Goal: Task Accomplishment & Management: Complete application form

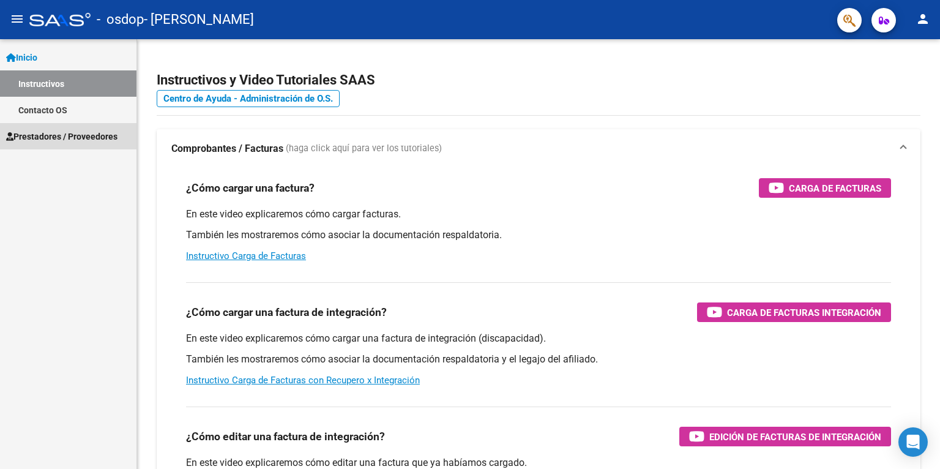
click at [44, 140] on span "Prestadores / Proveedores" at bounding box center [61, 136] width 111 height 13
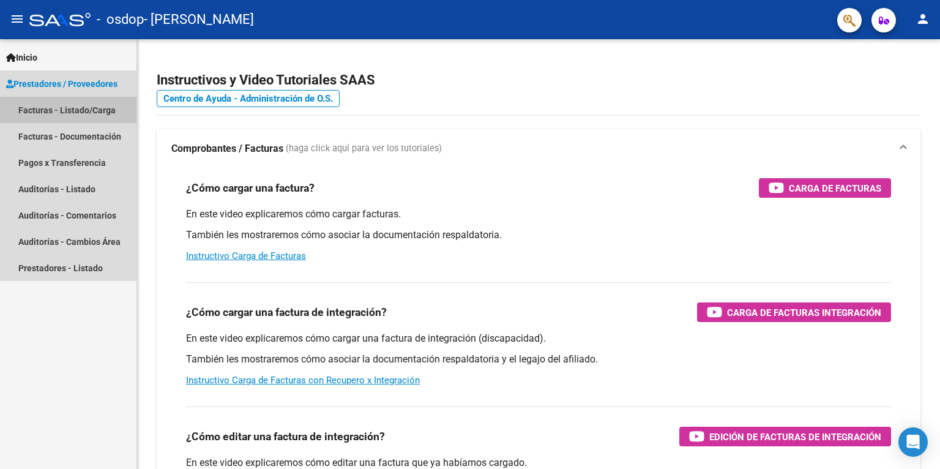
click at [50, 111] on link "Facturas - Listado/Carga" at bounding box center [68, 110] width 137 height 26
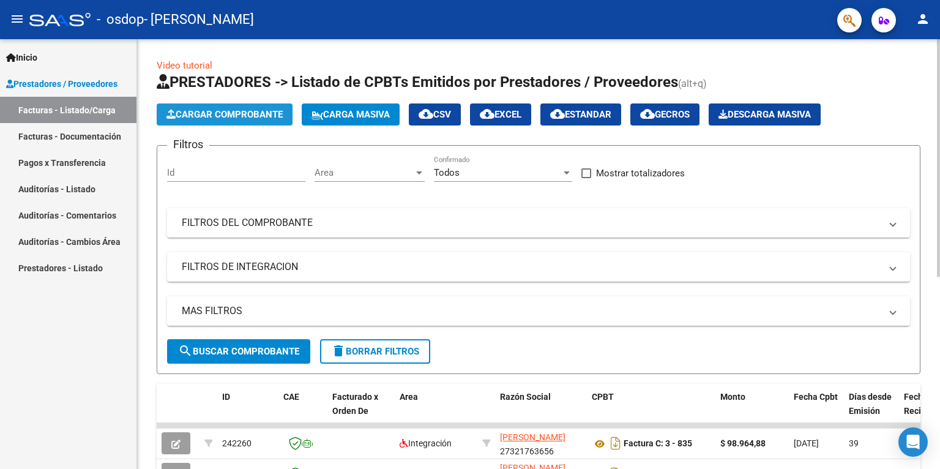
click at [253, 114] on span "Cargar Comprobante" at bounding box center [225, 114] width 116 height 11
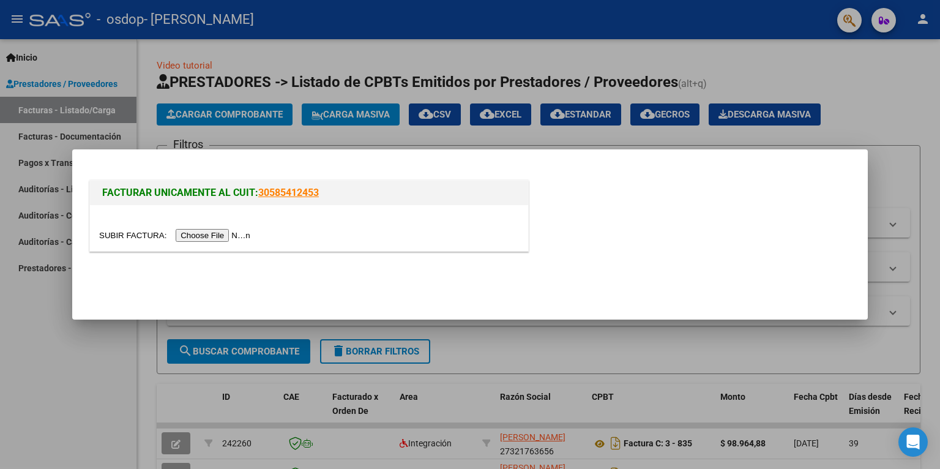
click at [223, 236] on input "file" at bounding box center [176, 235] width 155 height 13
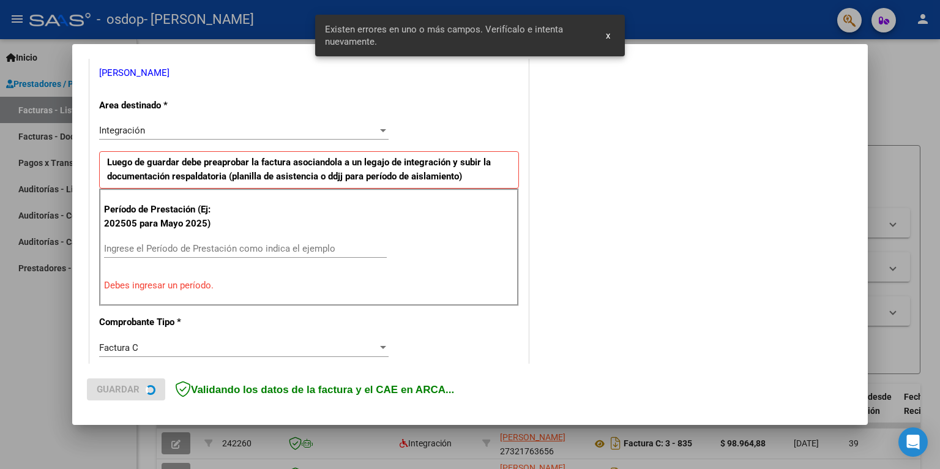
scroll to position [250, 0]
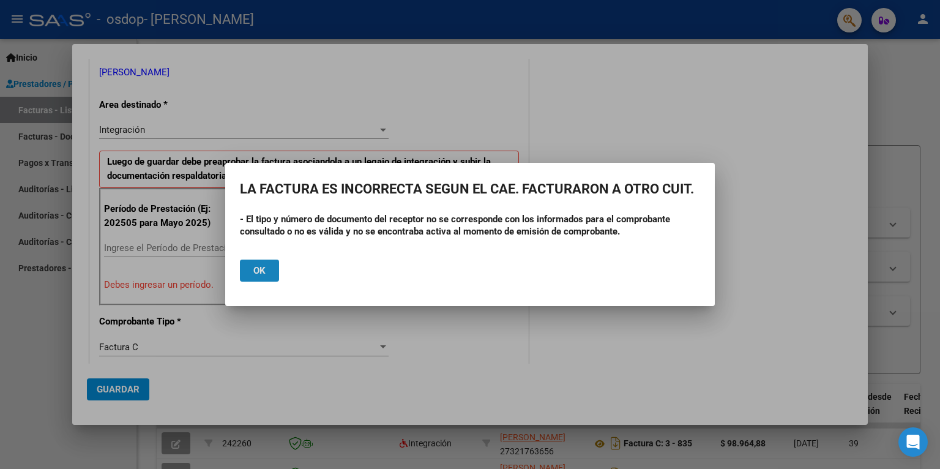
click at [274, 275] on button "Ok" at bounding box center [259, 271] width 39 height 22
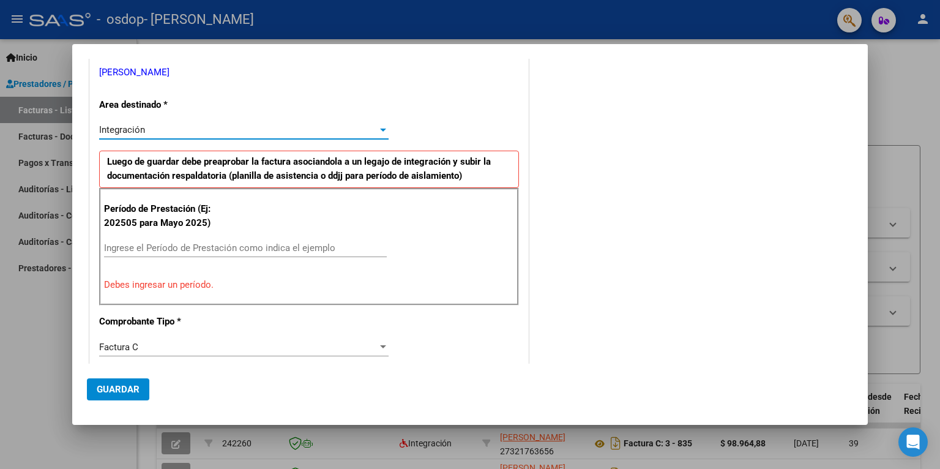
click at [118, 131] on span "Integración" at bounding box center [122, 129] width 46 height 11
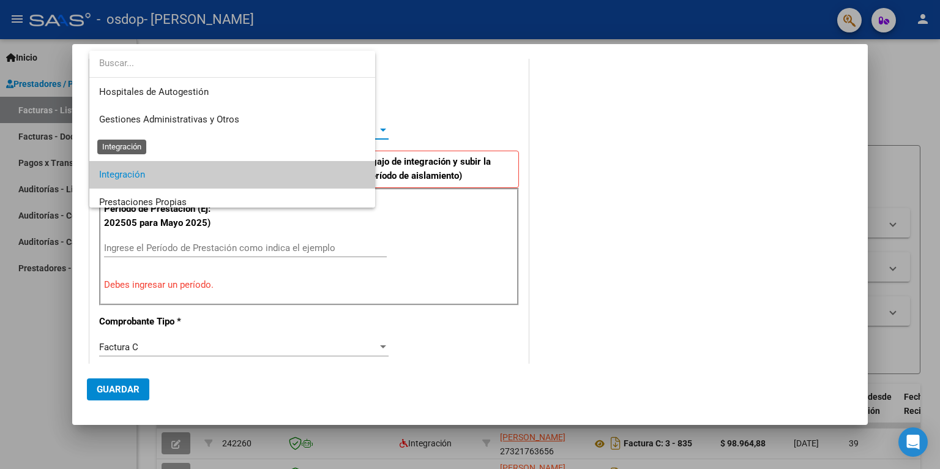
scroll to position [45, 0]
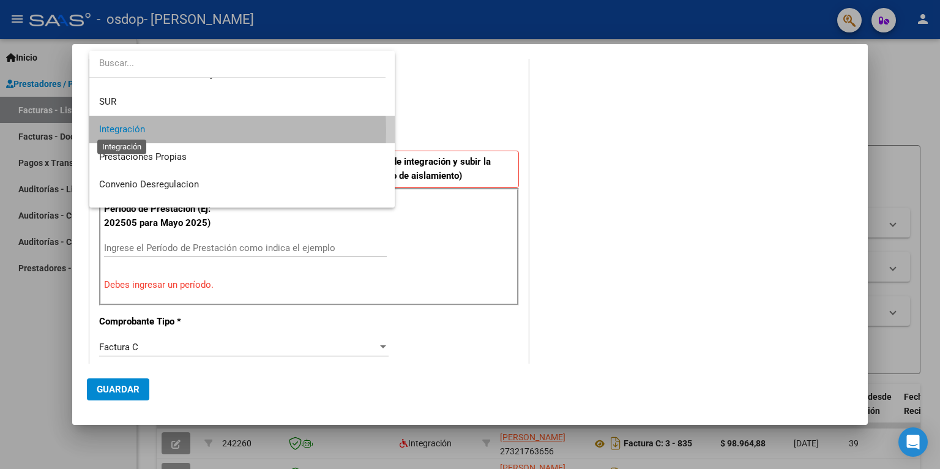
click at [118, 131] on span "Integración" at bounding box center [122, 129] width 46 height 11
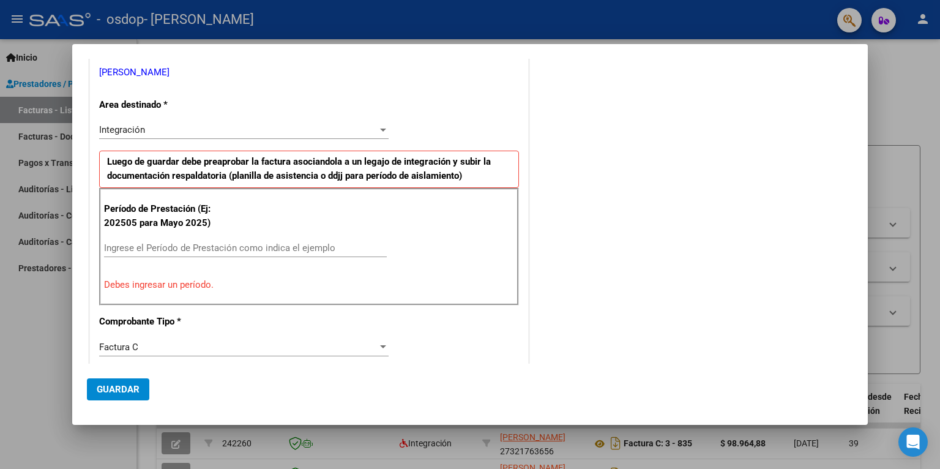
scroll to position [0, 0]
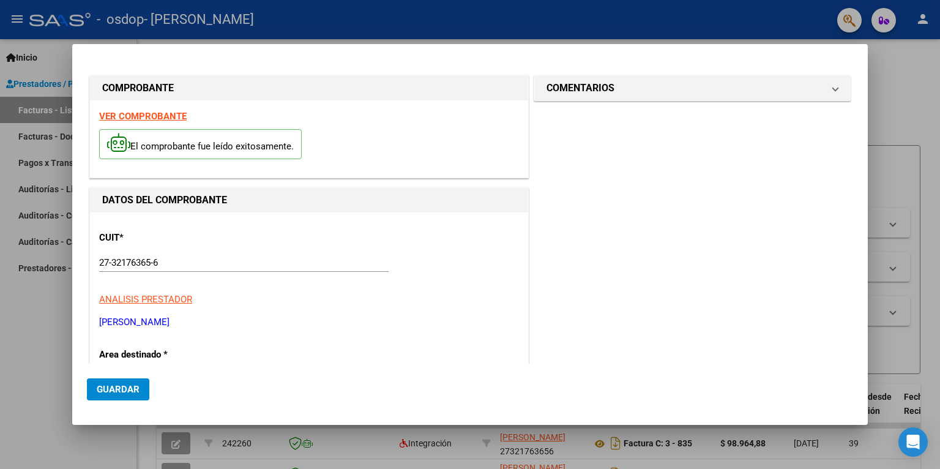
click at [129, 111] on strong "VER COMPROBANTE" at bounding box center [143, 116] width 88 height 11
click at [911, 70] on div at bounding box center [470, 234] width 940 height 469
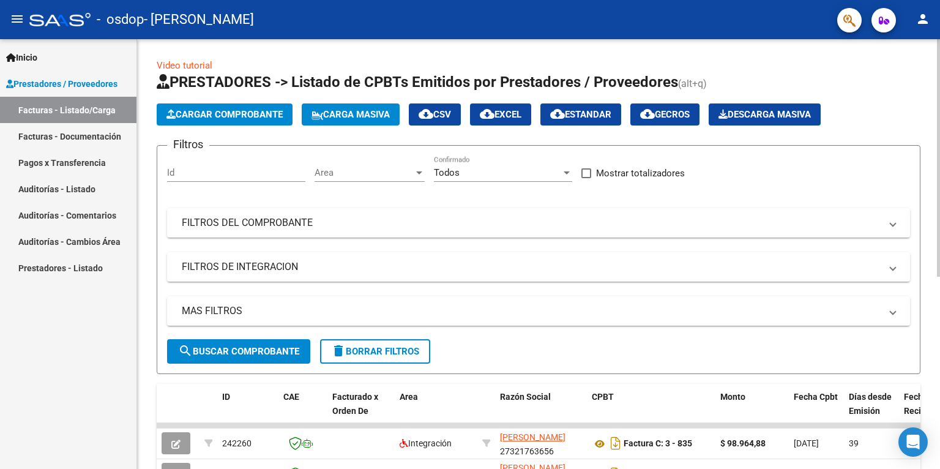
click at [249, 114] on span "Cargar Comprobante" at bounding box center [225, 114] width 116 height 11
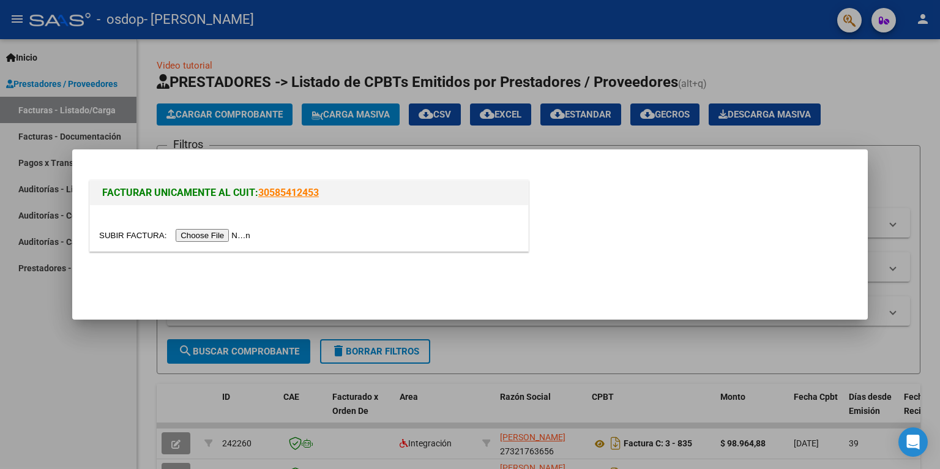
click at [205, 241] on input "file" at bounding box center [176, 235] width 155 height 13
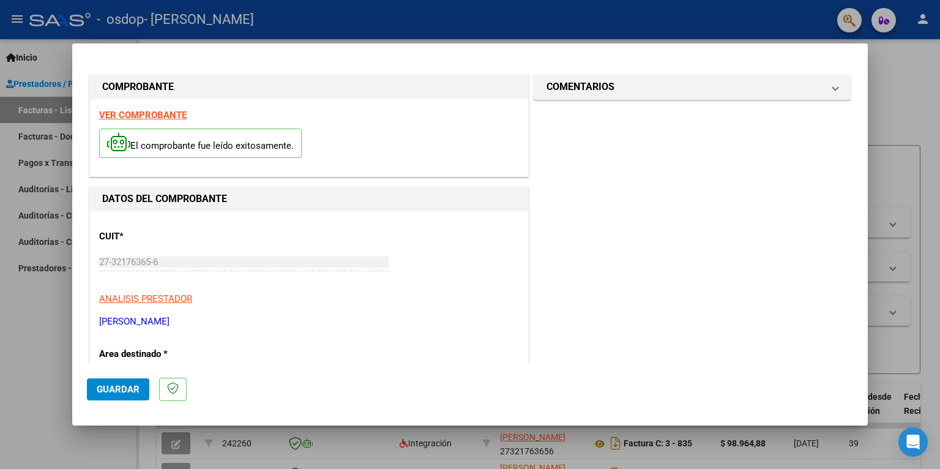
click at [134, 118] on strong "VER COMPROBANTE" at bounding box center [143, 115] width 88 height 11
click at [144, 119] on strong "VER COMPROBANTE" at bounding box center [143, 115] width 88 height 11
click at [136, 359] on p "Area destinado *" at bounding box center [162, 354] width 126 height 14
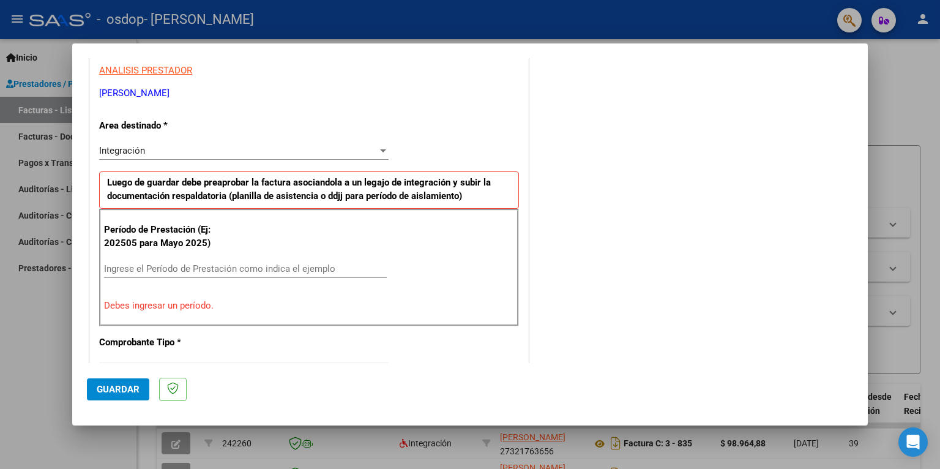
scroll to position [290, 0]
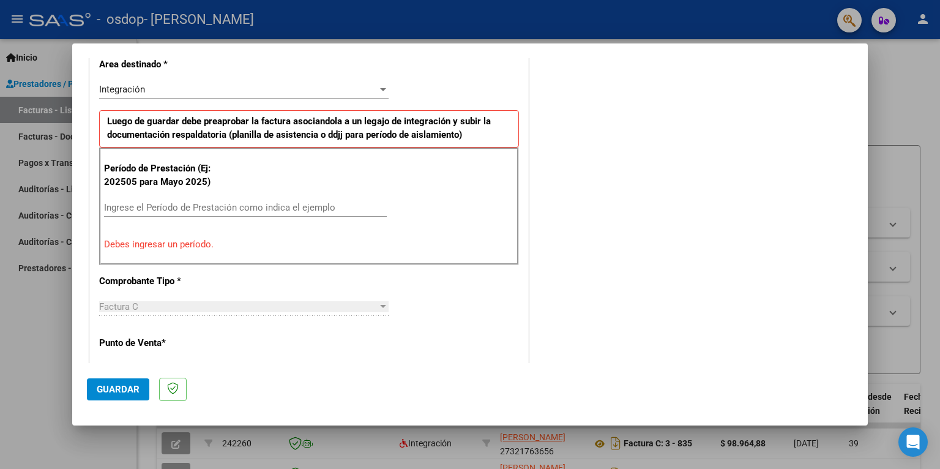
click at [162, 205] on input "Ingrese el Período de Prestación como indica el ejemplo" at bounding box center [245, 207] width 283 height 11
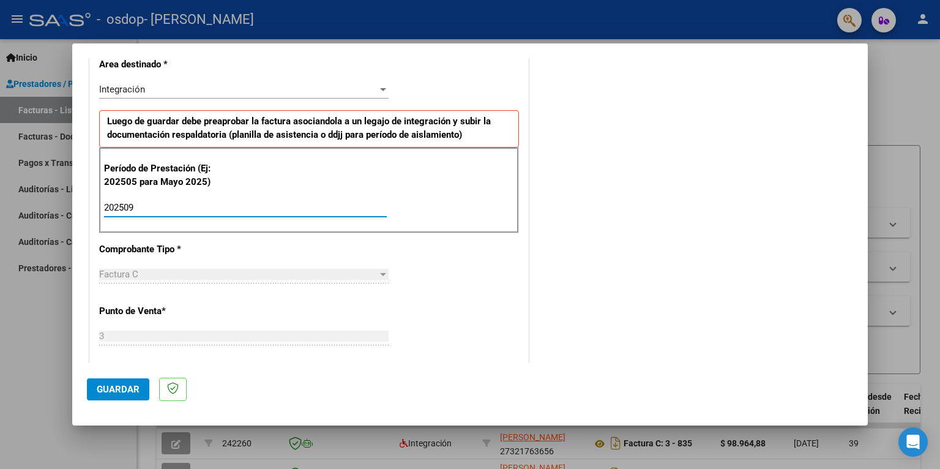
type input "202509"
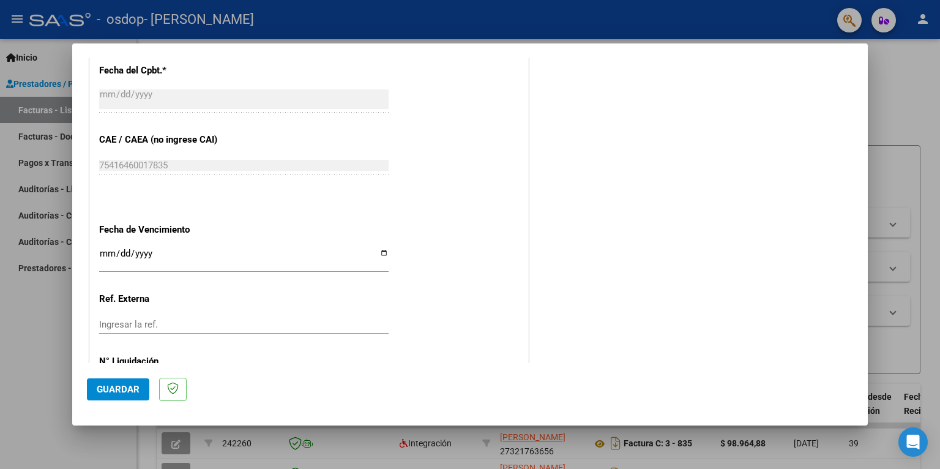
scroll to position [771, 0]
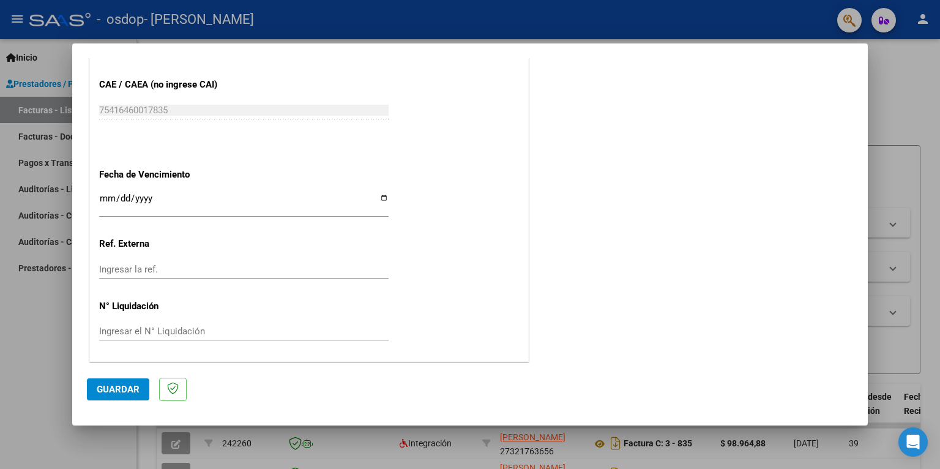
click at [381, 198] on input "Ingresar la fecha" at bounding box center [244, 203] width 290 height 20
click at [381, 197] on input "Ingresar la fecha" at bounding box center [244, 203] width 290 height 20
type input "[DATE]"
click at [118, 393] on span "Guardar" at bounding box center [118, 389] width 43 height 11
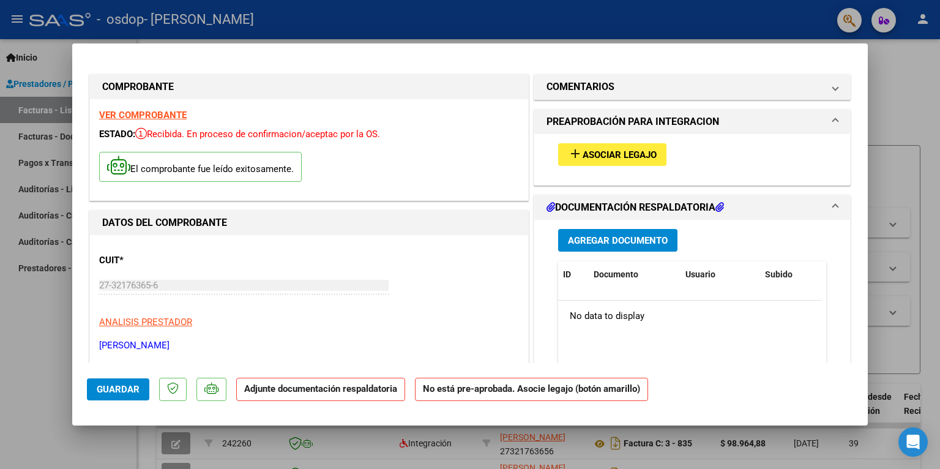
click at [601, 152] on span "Asociar Legajo" at bounding box center [620, 154] width 74 height 11
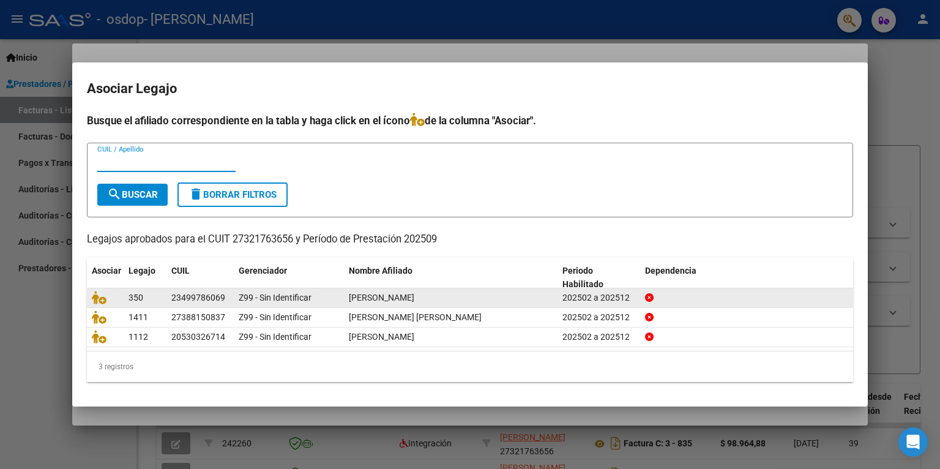
click at [408, 304] on div "[PERSON_NAME]" at bounding box center [451, 298] width 204 height 14
click at [555, 296] on datatable-body-cell "[PERSON_NAME]" at bounding box center [451, 297] width 214 height 19
click at [271, 297] on span "Z99 - Sin Identificar" at bounding box center [275, 298] width 73 height 10
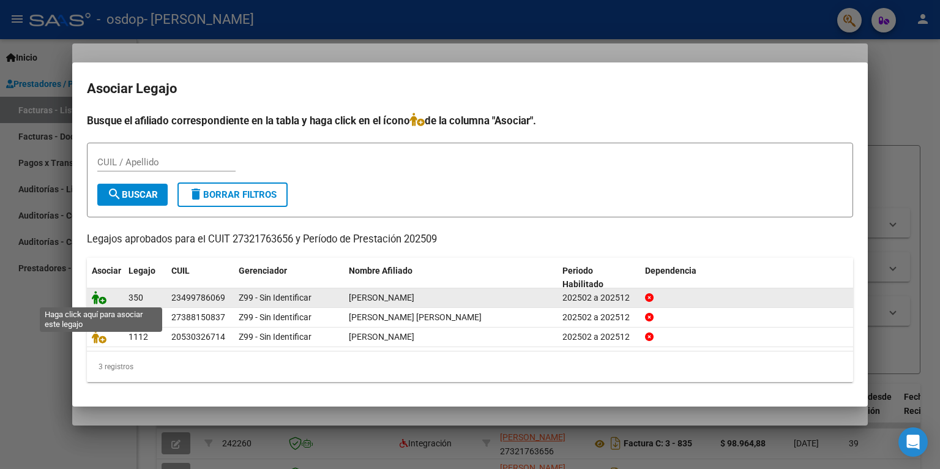
click at [102, 297] on icon at bounding box center [99, 297] width 15 height 13
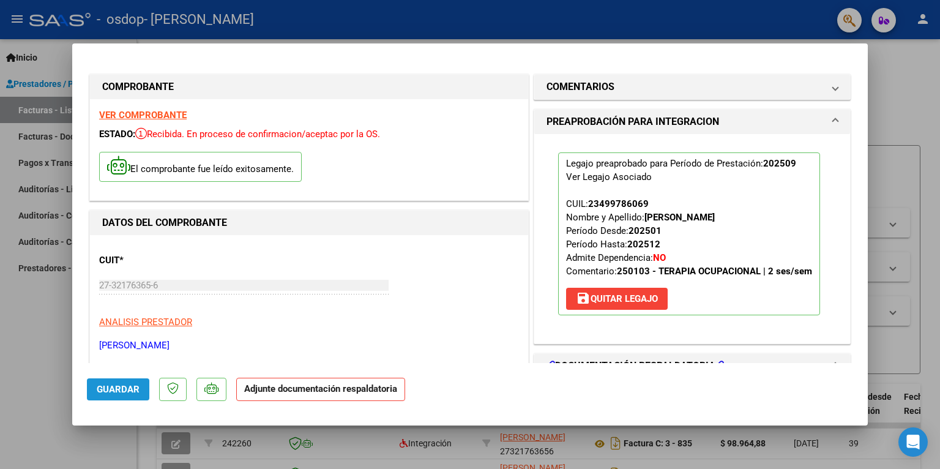
click at [108, 397] on button "Guardar" at bounding box center [118, 389] width 62 height 22
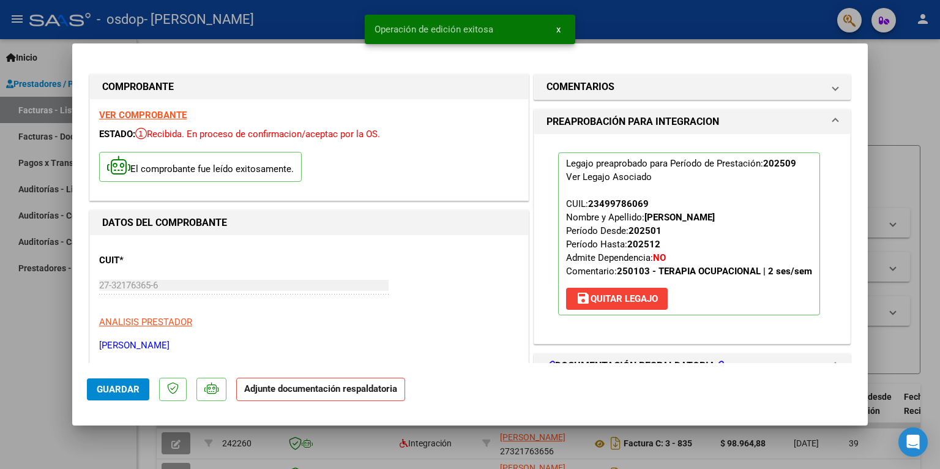
click at [555, 28] on button "x" at bounding box center [559, 29] width 24 height 22
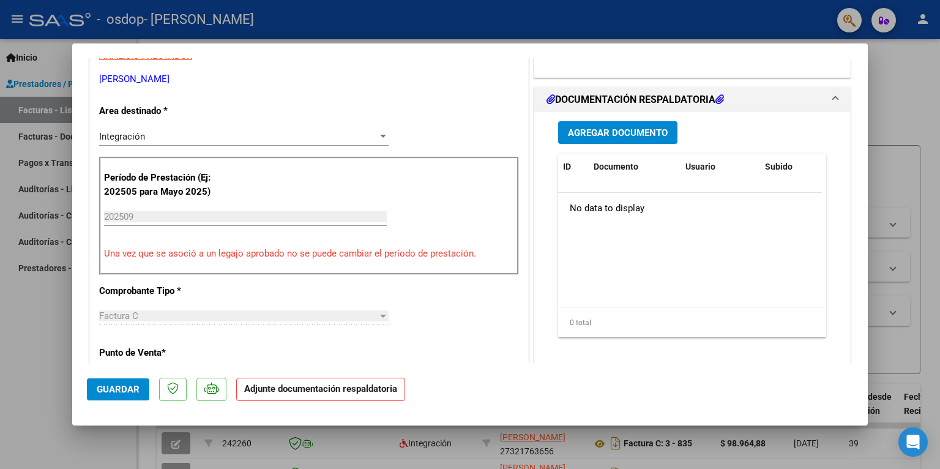
scroll to position [355, 0]
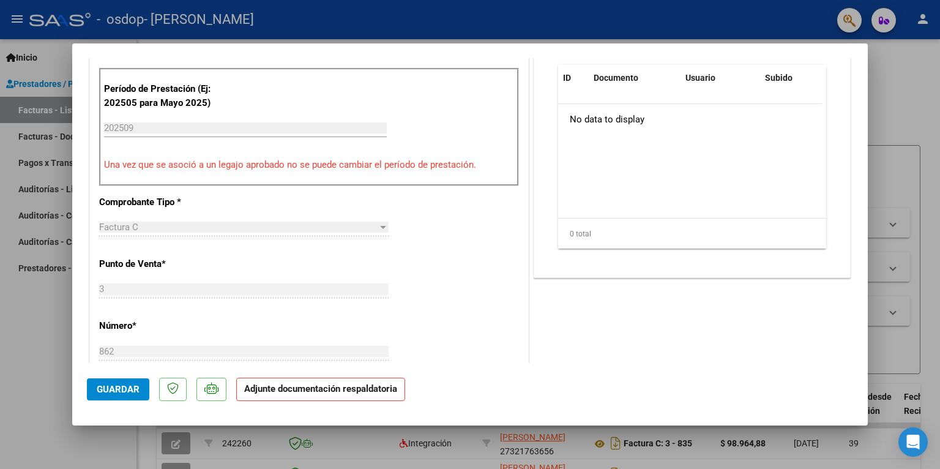
click at [353, 385] on strong "Adjunte documentación respaldatoria" at bounding box center [320, 388] width 153 height 11
click at [288, 392] on strong "Adjunte documentación respaldatoria" at bounding box center [320, 388] width 153 height 11
click at [282, 394] on p "Adjunte documentación respaldatoria" at bounding box center [320, 390] width 169 height 24
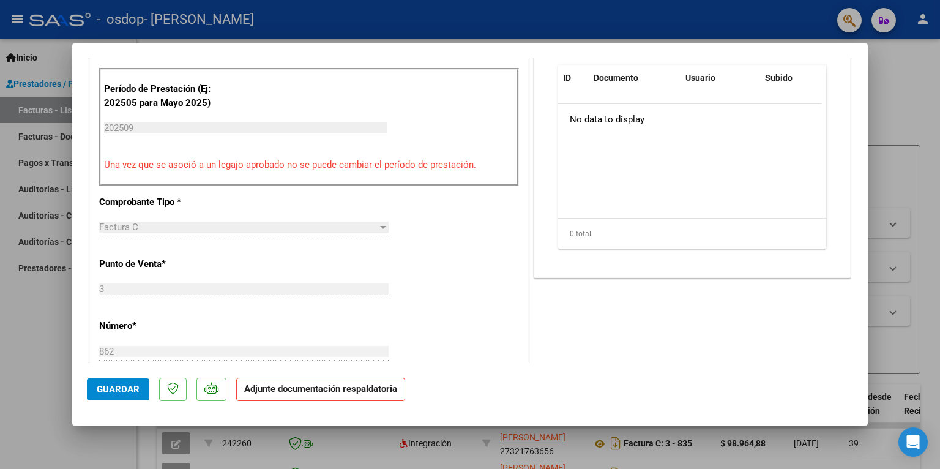
click at [261, 391] on strong "Adjunte documentación respaldatoria" at bounding box center [320, 388] width 153 height 11
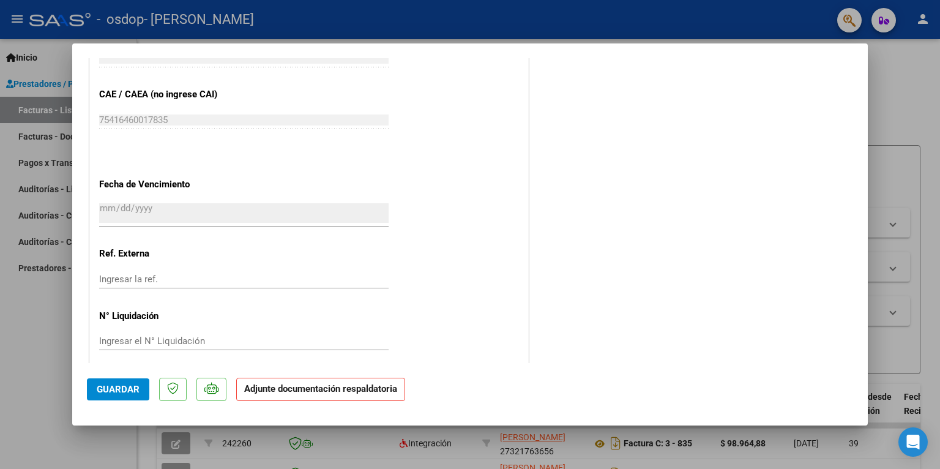
scroll to position [790, 0]
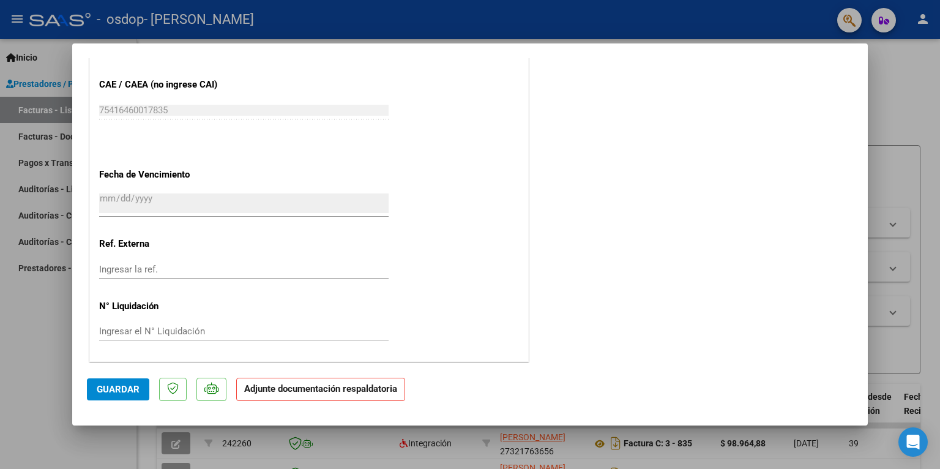
click at [327, 395] on p "Adjunte documentación respaldatoria" at bounding box center [320, 390] width 169 height 24
click at [111, 382] on button "Guardar" at bounding box center [118, 389] width 62 height 22
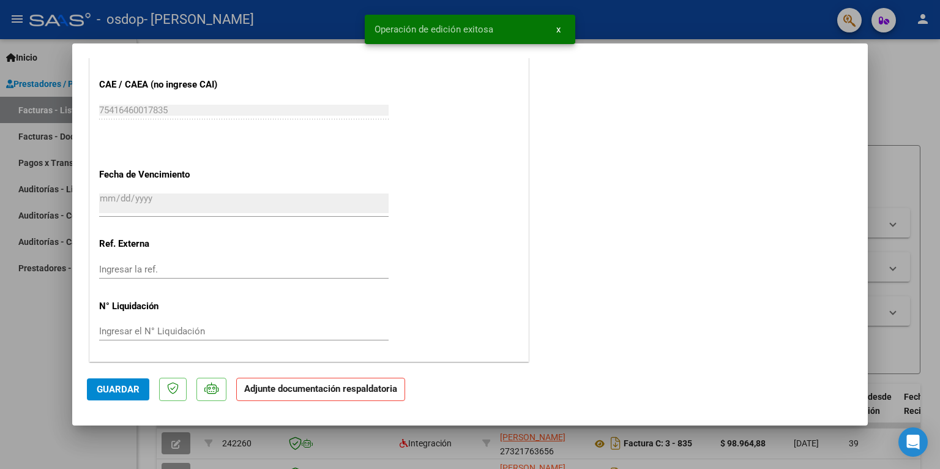
click at [273, 393] on strong "Adjunte documentación respaldatoria" at bounding box center [320, 388] width 153 height 11
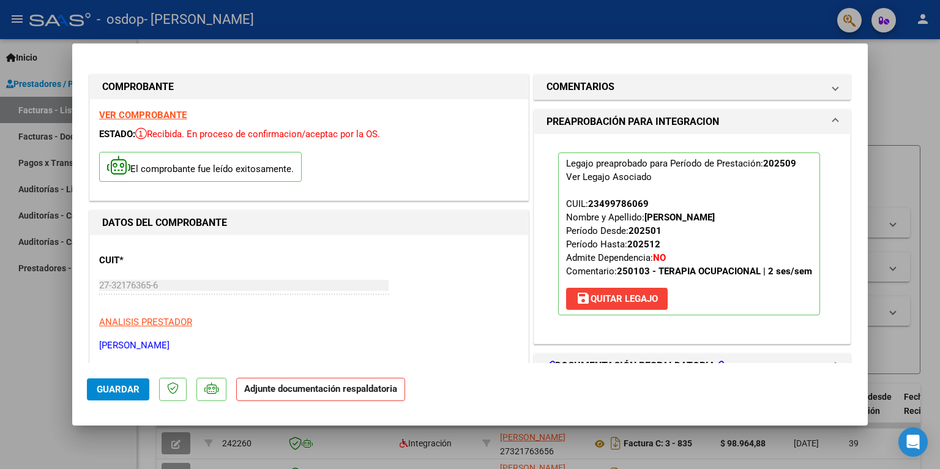
scroll to position [266, 0]
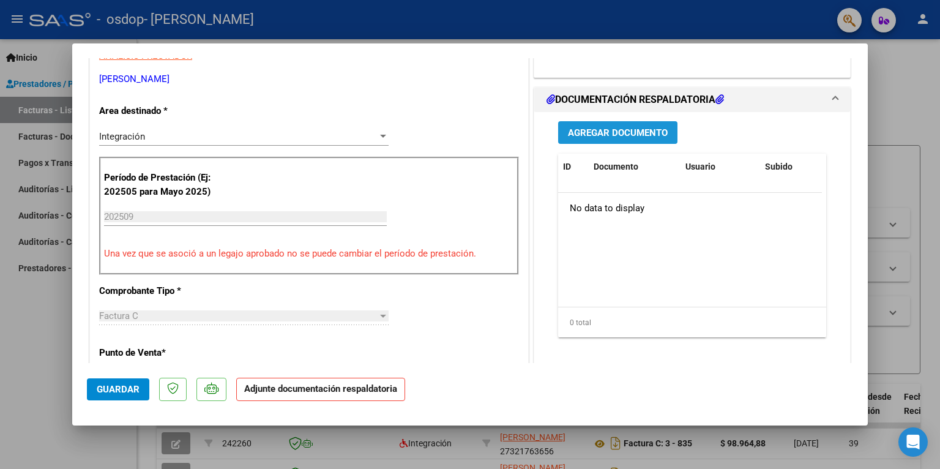
click at [607, 134] on span "Agregar Documento" at bounding box center [618, 132] width 100 height 11
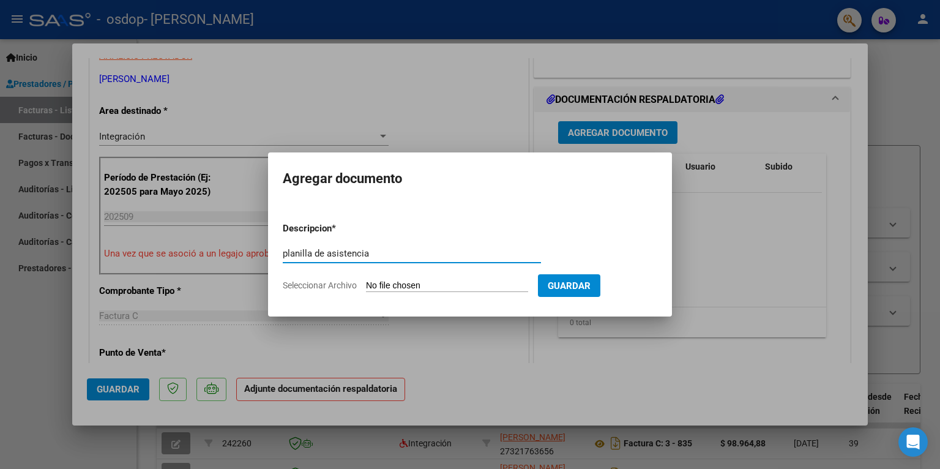
type input "planilla de asistencia"
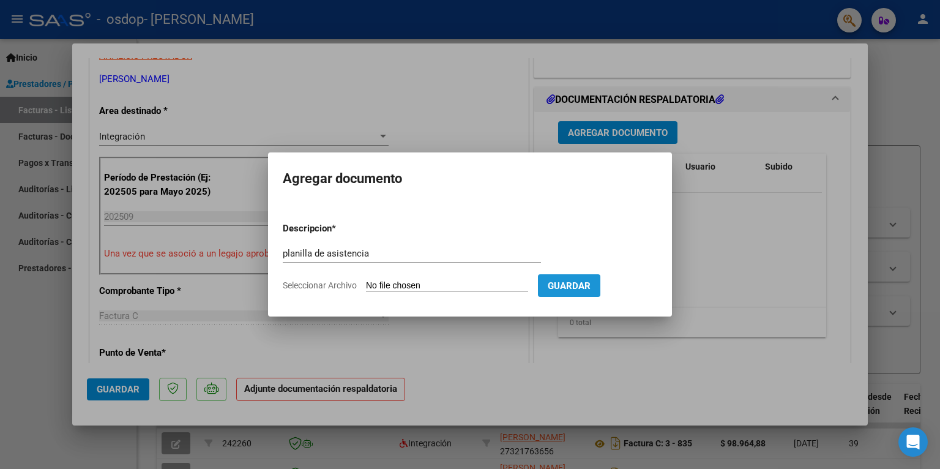
click at [591, 287] on span "Guardar" at bounding box center [569, 285] width 43 height 11
click at [507, 283] on input "Seleccionar Archivo" at bounding box center [447, 286] width 162 height 12
type input "C:\fakepath\[PERSON_NAME] planilla sept okkk.pdf"
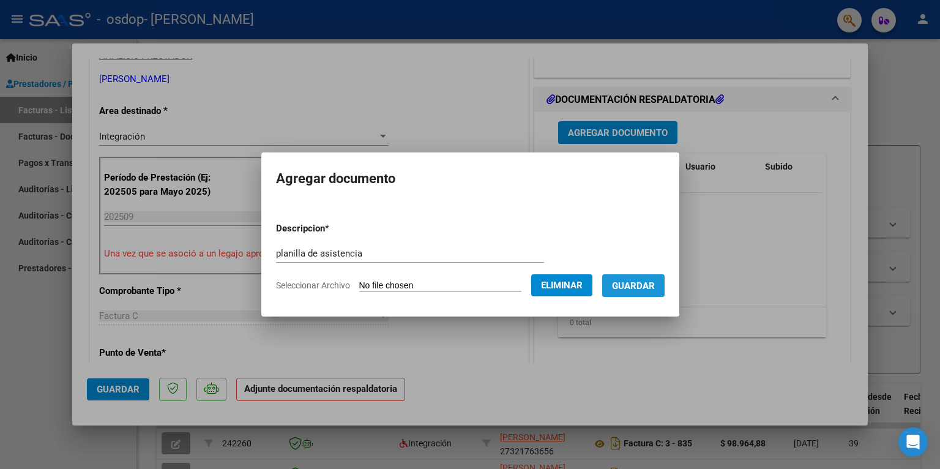
click at [661, 292] on button "Guardar" at bounding box center [633, 285] width 62 height 23
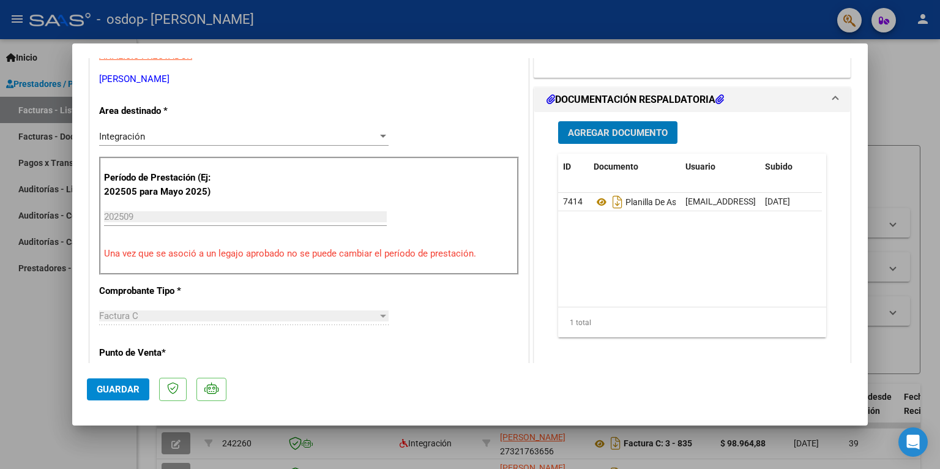
scroll to position [533, 0]
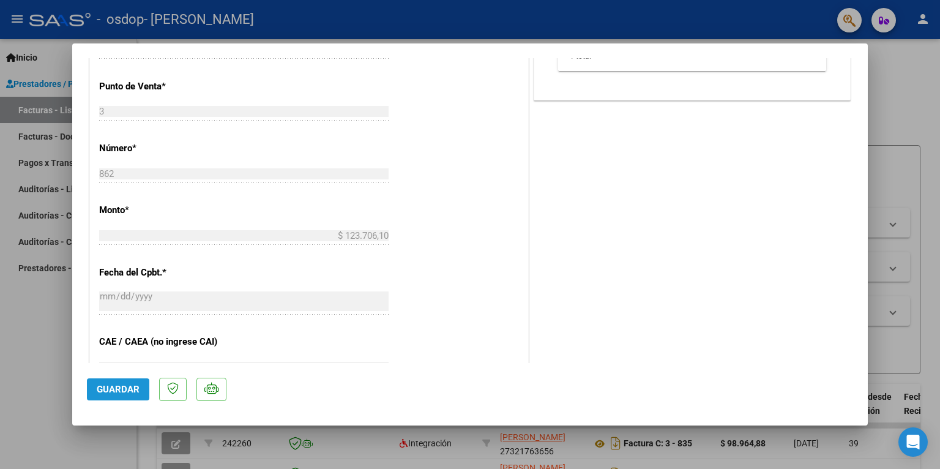
click at [109, 393] on span "Guardar" at bounding box center [118, 389] width 43 height 11
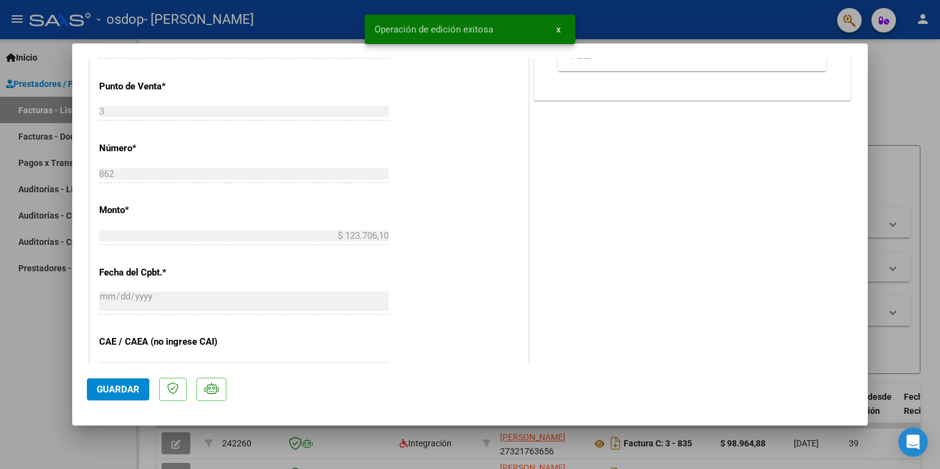
click at [894, 58] on div at bounding box center [470, 234] width 940 height 469
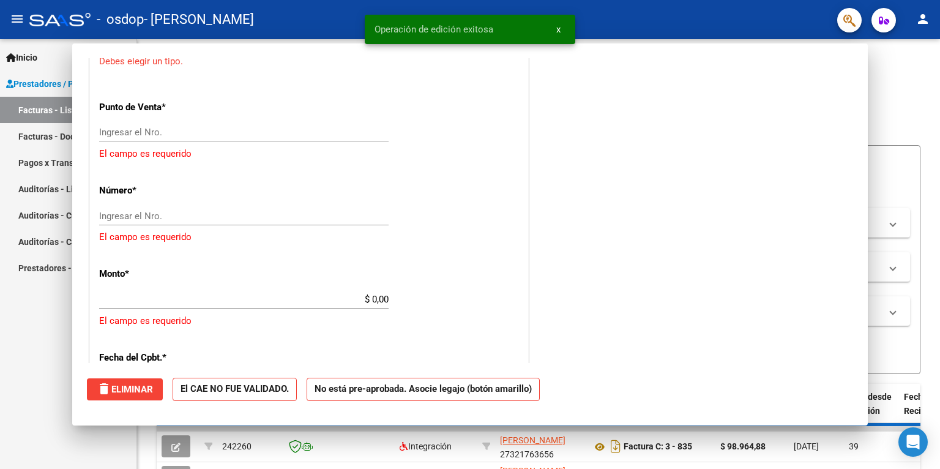
scroll to position [0, 0]
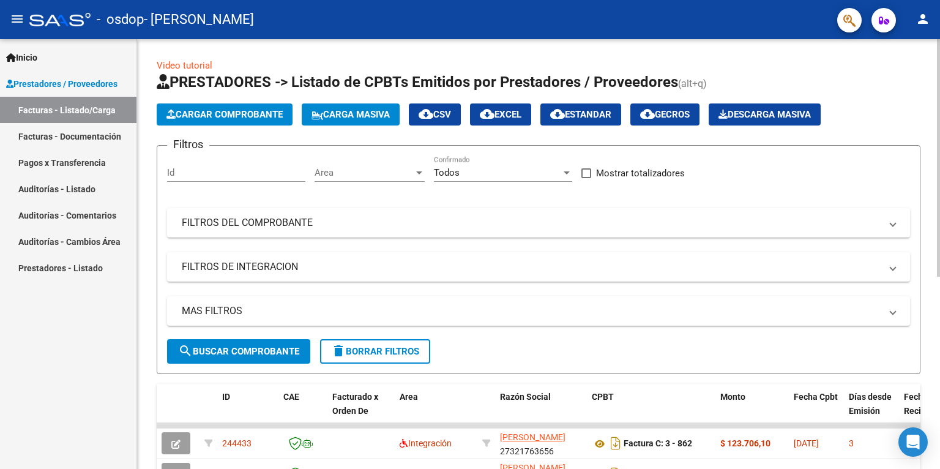
click at [930, 407] on div "Video tutorial PRESTADORES -> Listado de CPBTs Emitidos por Prestadores / Prove…" at bounding box center [538, 424] width 803 height 770
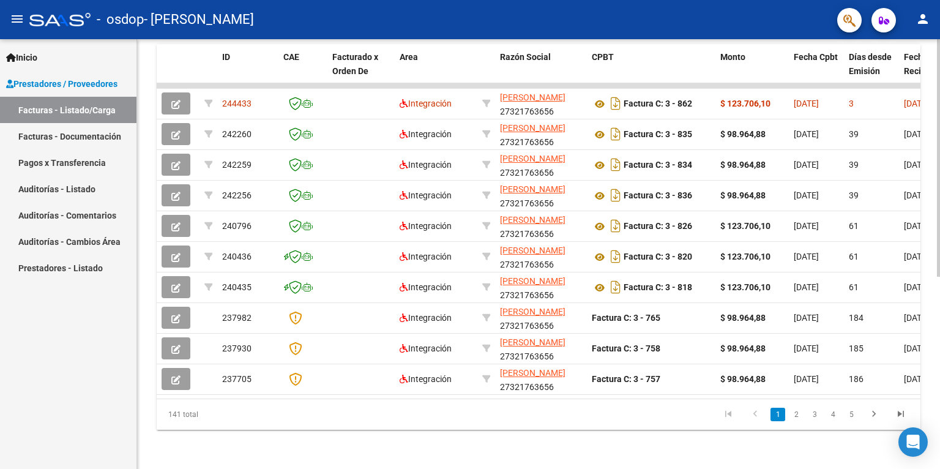
click at [940, 417] on div at bounding box center [938, 254] width 3 height 430
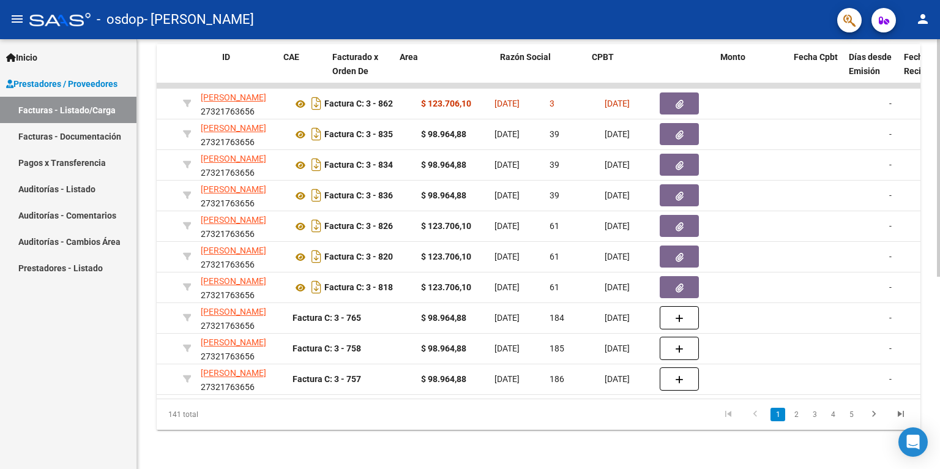
scroll to position [0, 0]
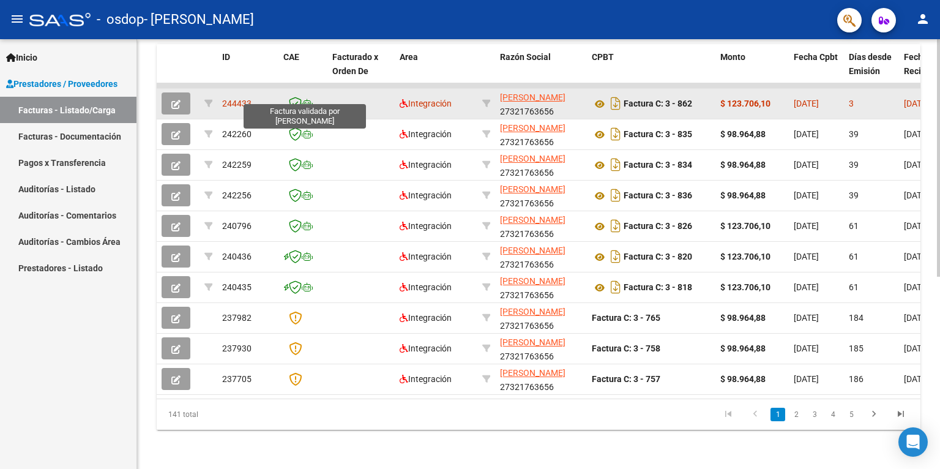
click at [299, 97] on icon at bounding box center [295, 103] width 13 height 13
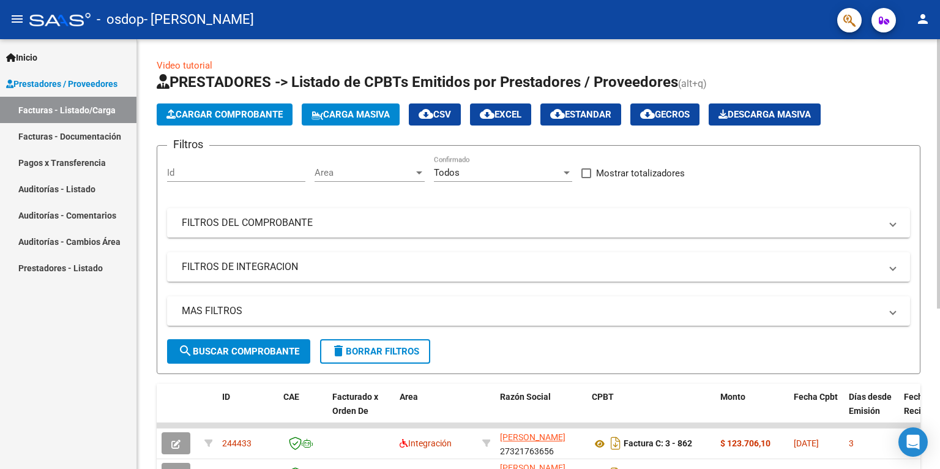
click at [940, 77] on div at bounding box center [938, 254] width 3 height 430
click at [940, 77] on div at bounding box center [938, 173] width 3 height 269
click at [223, 109] on span "Cargar Comprobante" at bounding box center [225, 114] width 116 height 11
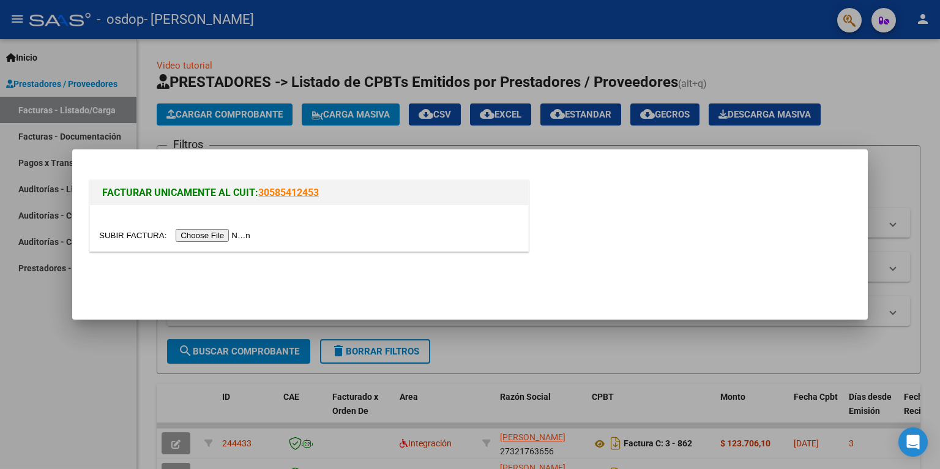
click at [197, 235] on input "file" at bounding box center [176, 235] width 155 height 13
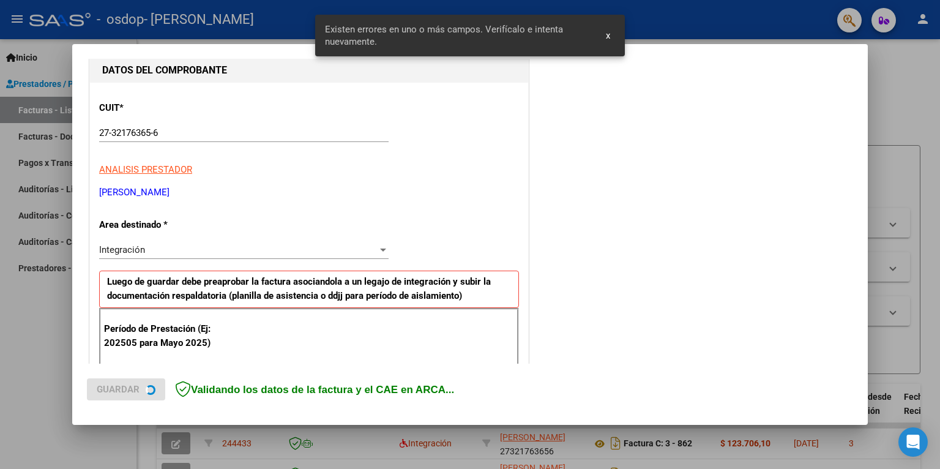
scroll to position [272, 0]
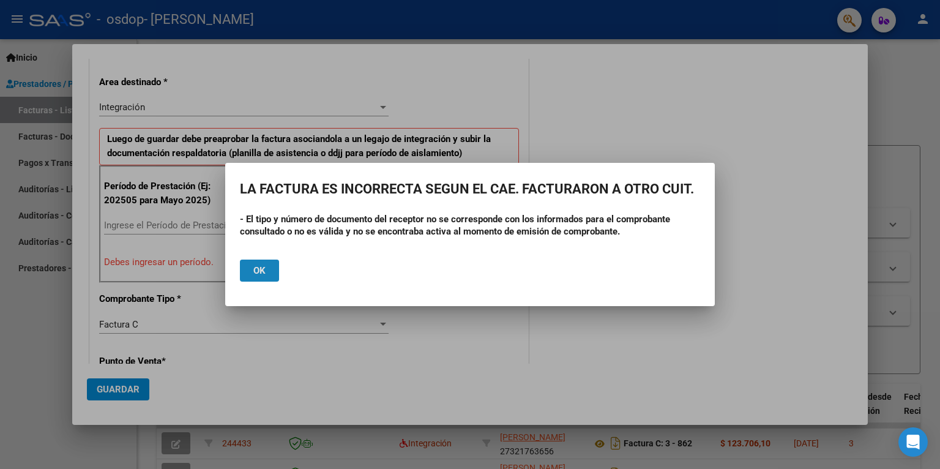
click at [266, 277] on button "Ok" at bounding box center [259, 271] width 39 height 22
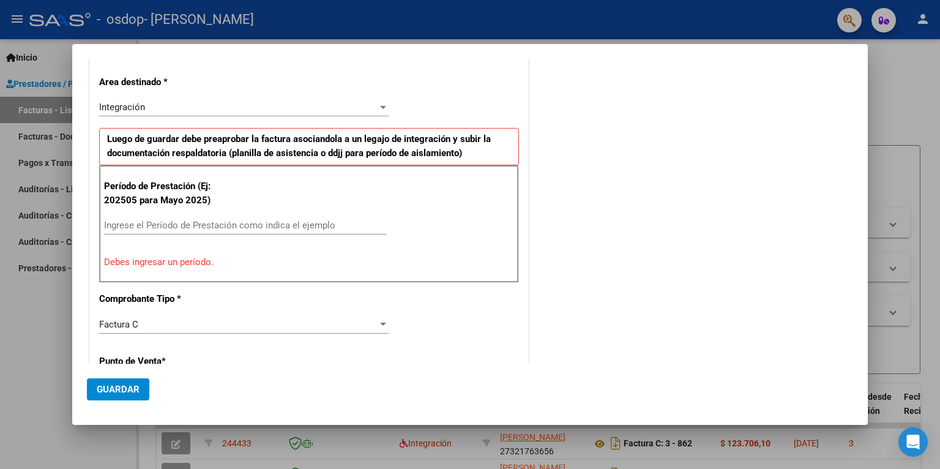
scroll to position [6, 0]
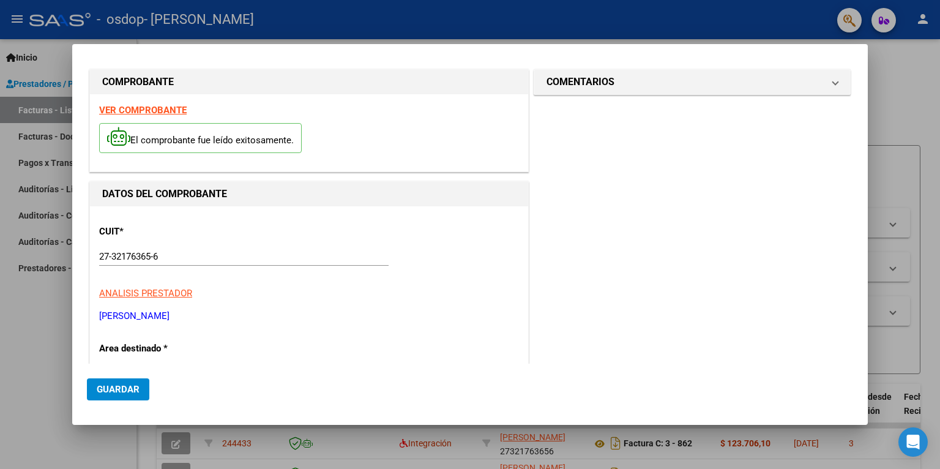
click at [159, 111] on strong "VER COMPROBANTE" at bounding box center [143, 110] width 88 height 11
click at [923, 78] on div at bounding box center [470, 234] width 940 height 469
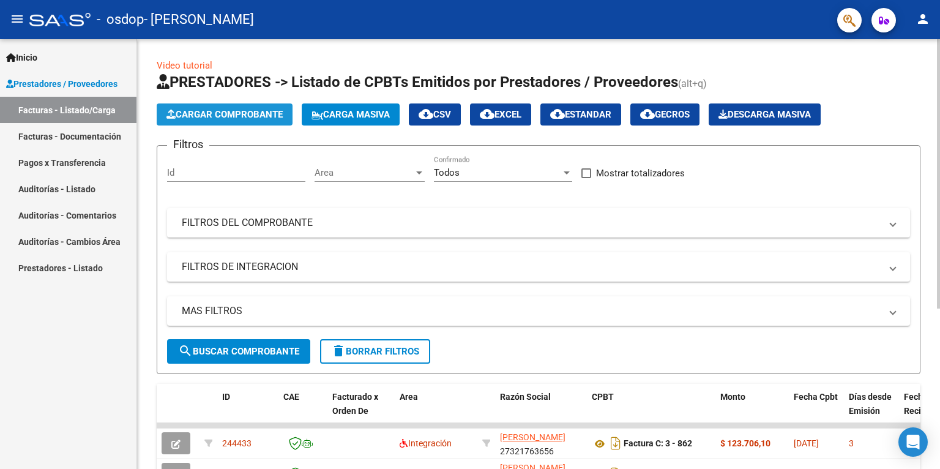
click at [216, 107] on button "Cargar Comprobante" at bounding box center [225, 114] width 136 height 22
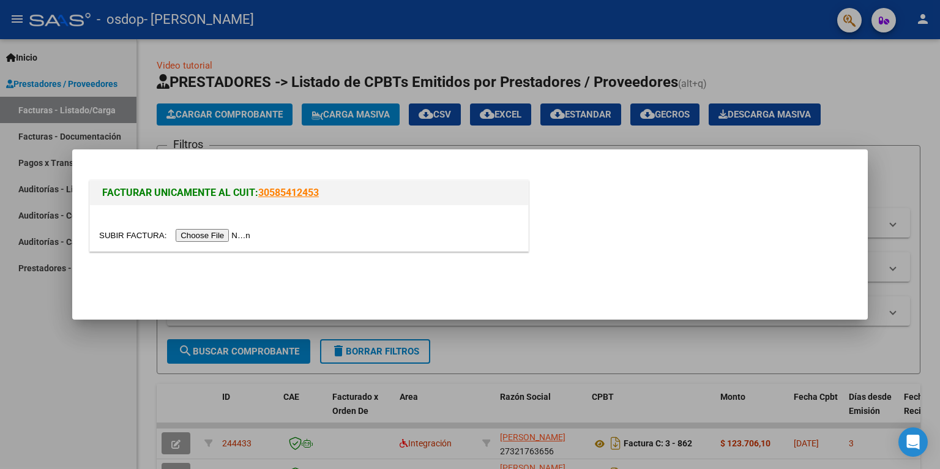
click at [200, 235] on input "file" at bounding box center [176, 235] width 155 height 13
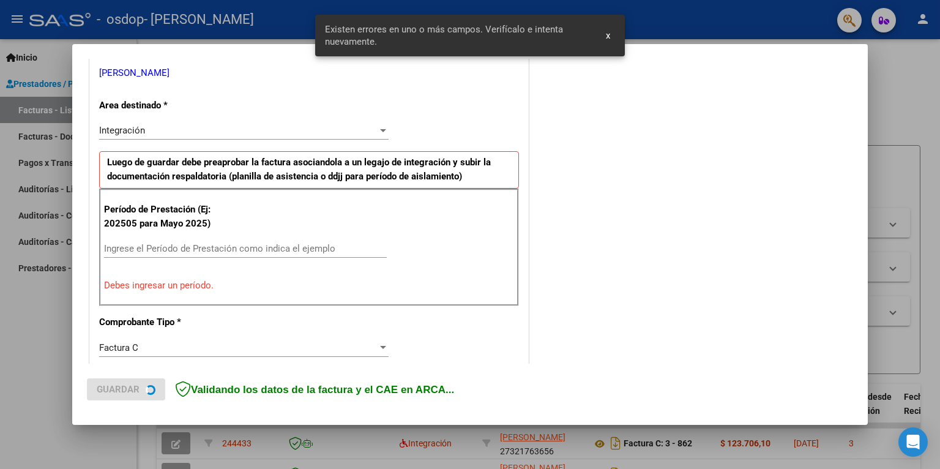
scroll to position [250, 0]
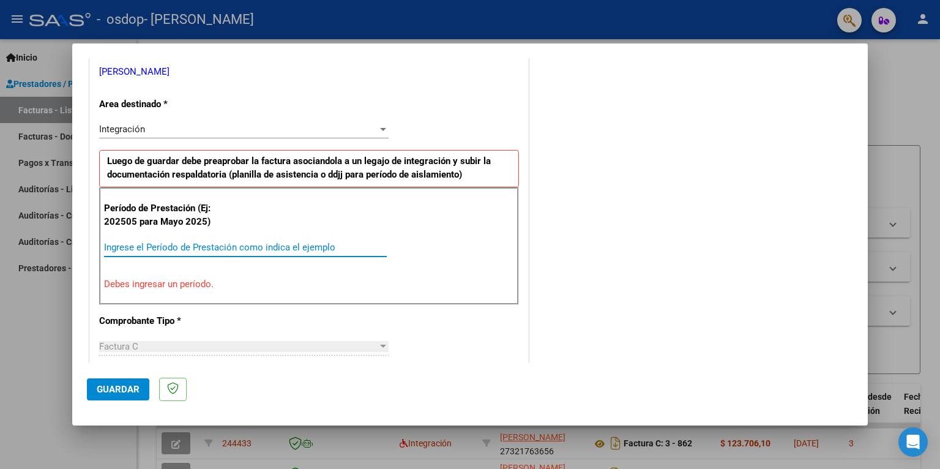
click at [282, 249] on input "Ingrese el Período de Prestación como indica el ejemplo" at bounding box center [245, 247] width 283 height 11
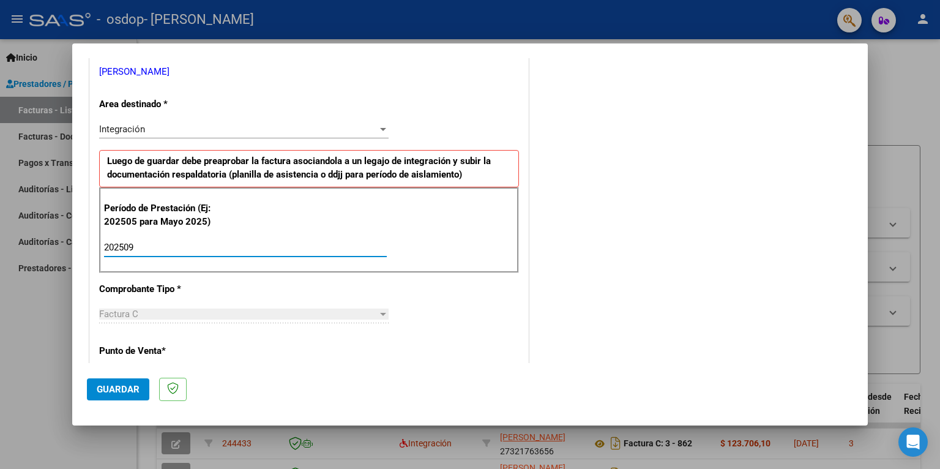
type input "202509"
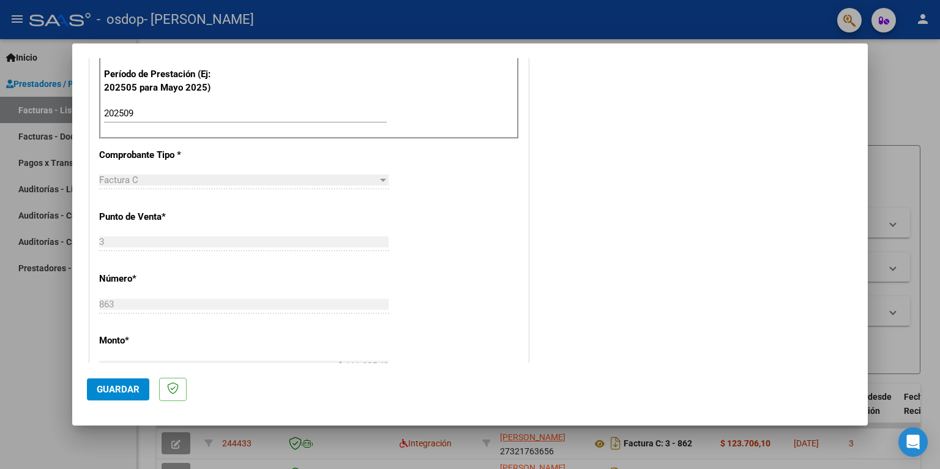
scroll to position [0, 0]
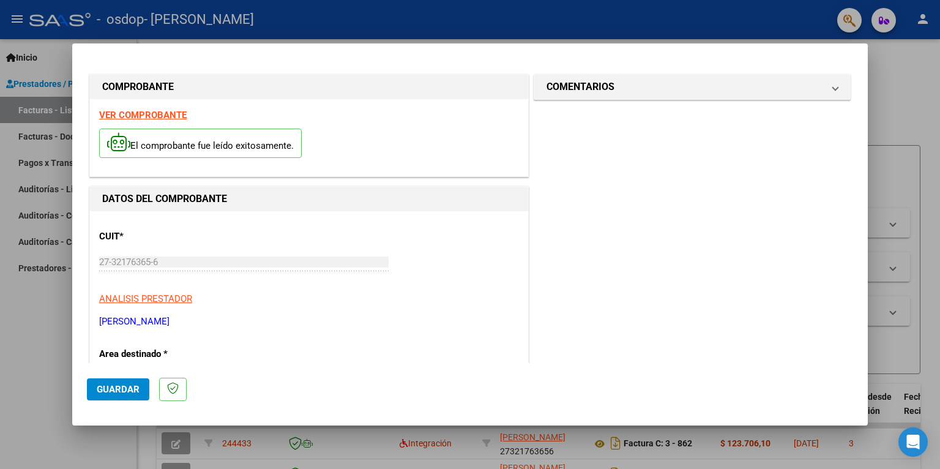
click at [148, 118] on strong "VER COMPROBANTE" at bounding box center [143, 115] width 88 height 11
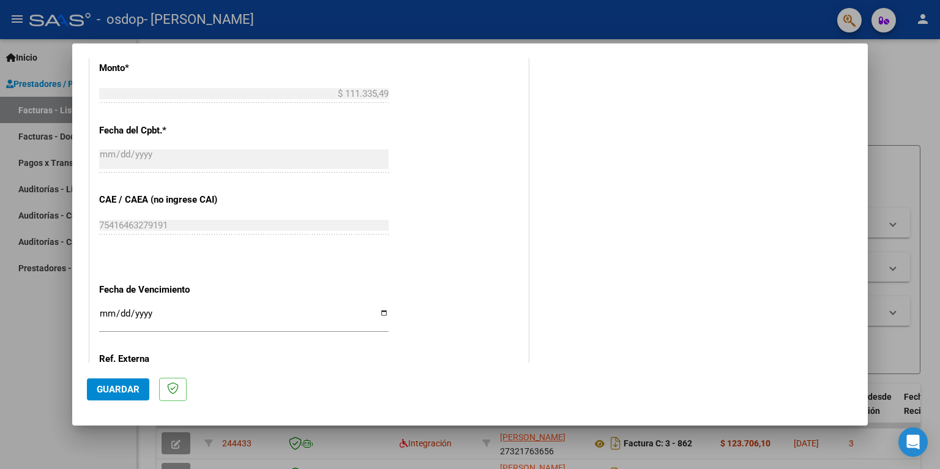
scroll to position [677, 0]
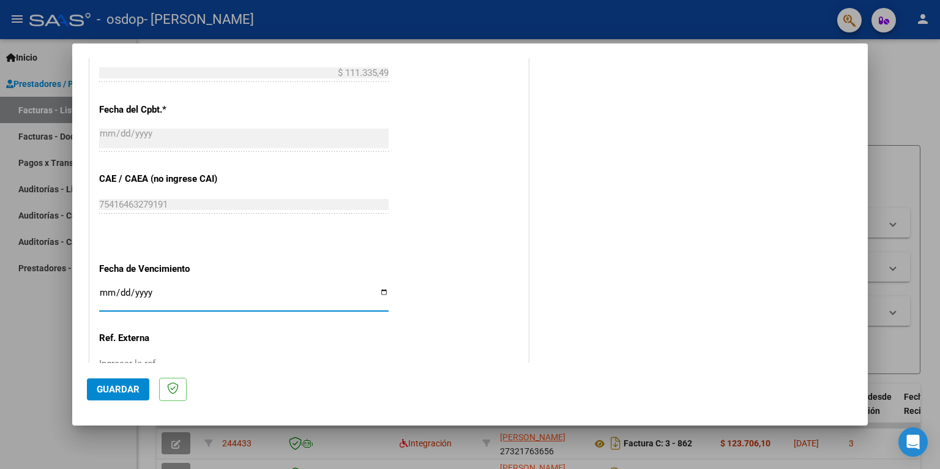
click at [382, 291] on input "Ingresar la fecha" at bounding box center [244, 298] width 290 height 20
type input "[DATE]"
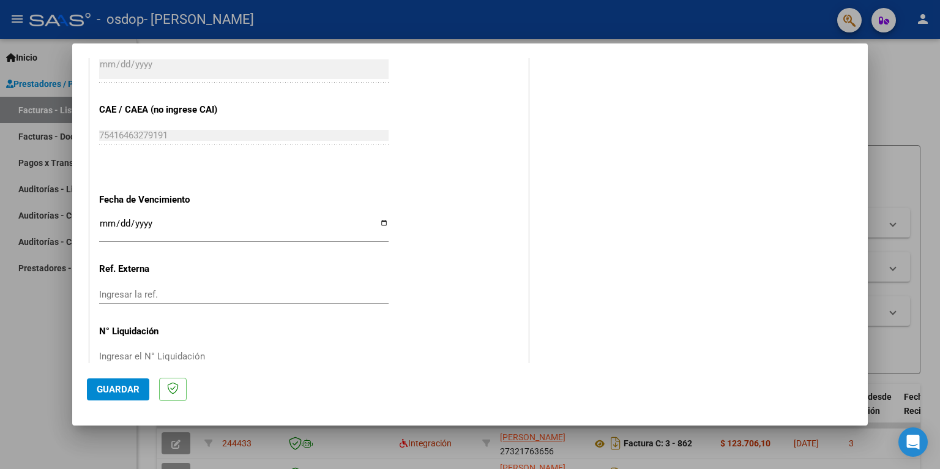
scroll to position [771, 0]
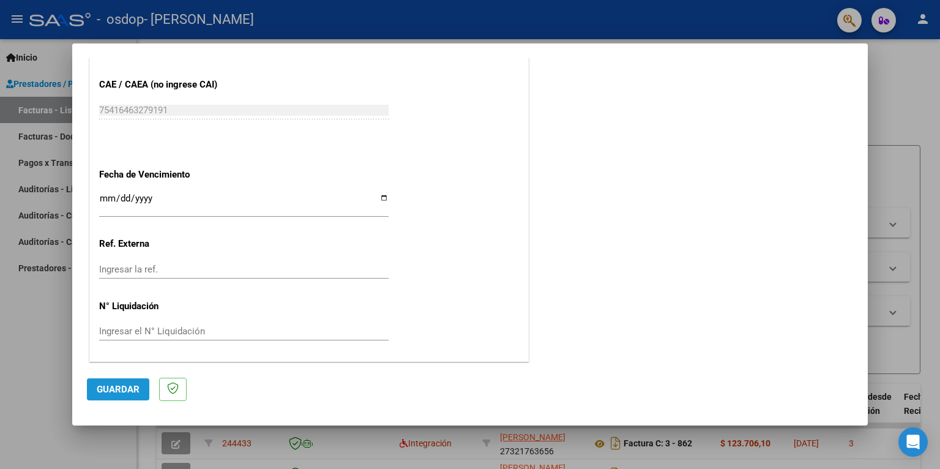
click at [132, 390] on span "Guardar" at bounding box center [118, 389] width 43 height 11
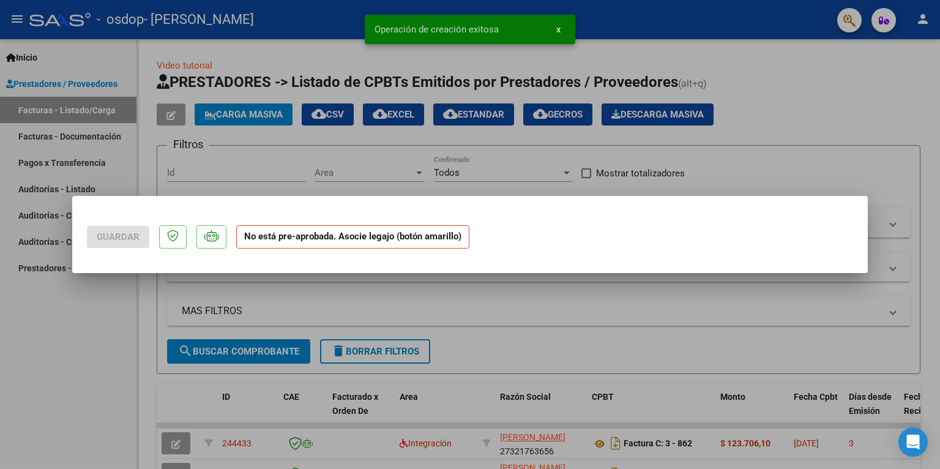
scroll to position [0, 0]
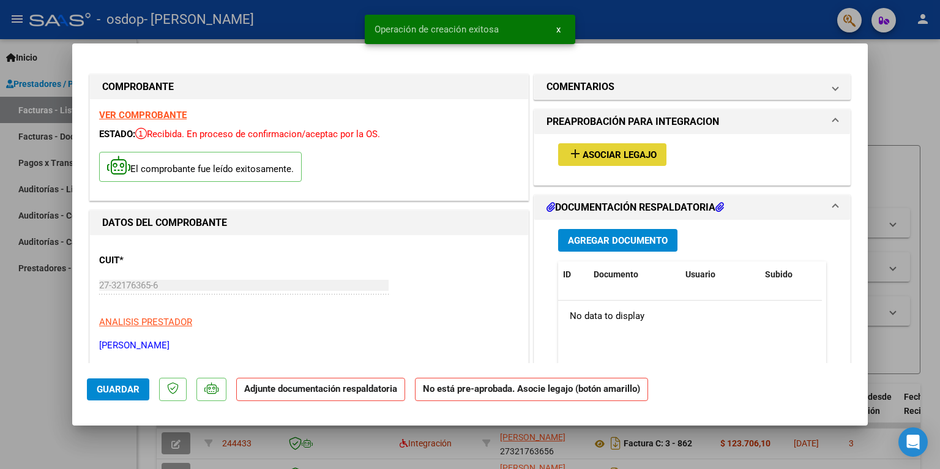
click at [585, 145] on button "add Asociar Legajo" at bounding box center [612, 154] width 108 height 23
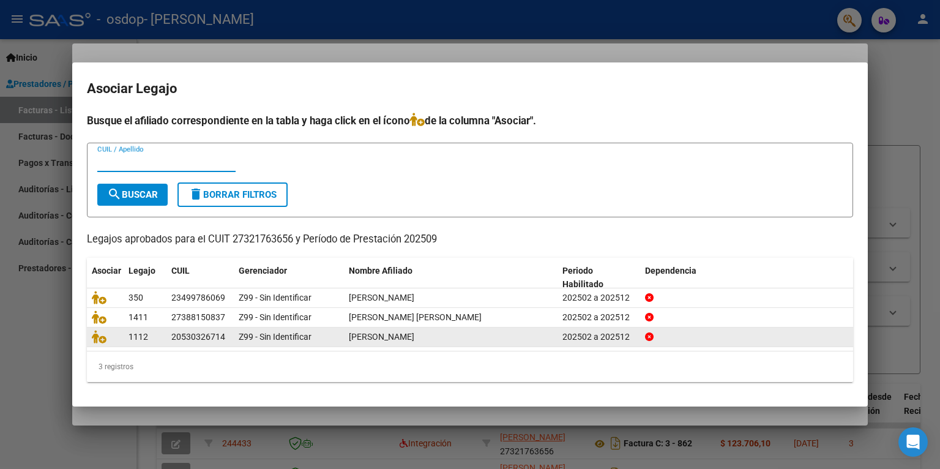
click at [446, 341] on div "[PERSON_NAME]" at bounding box center [451, 337] width 204 height 14
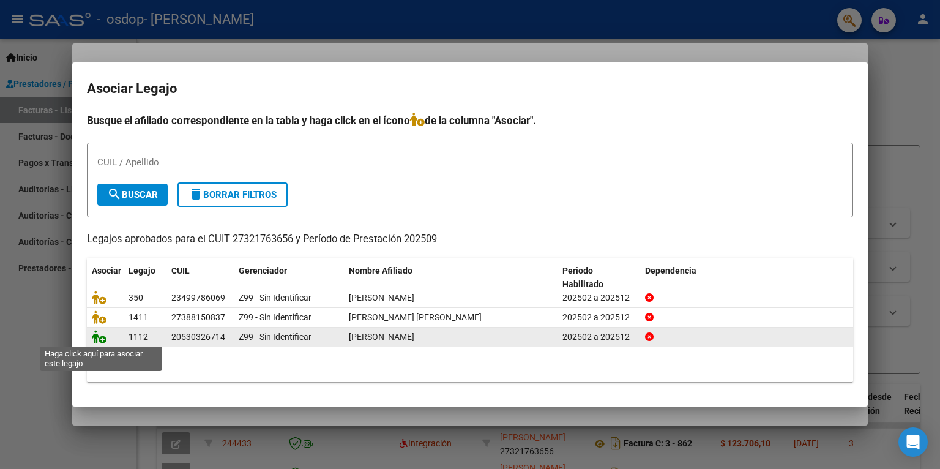
click at [100, 339] on icon at bounding box center [99, 336] width 15 height 13
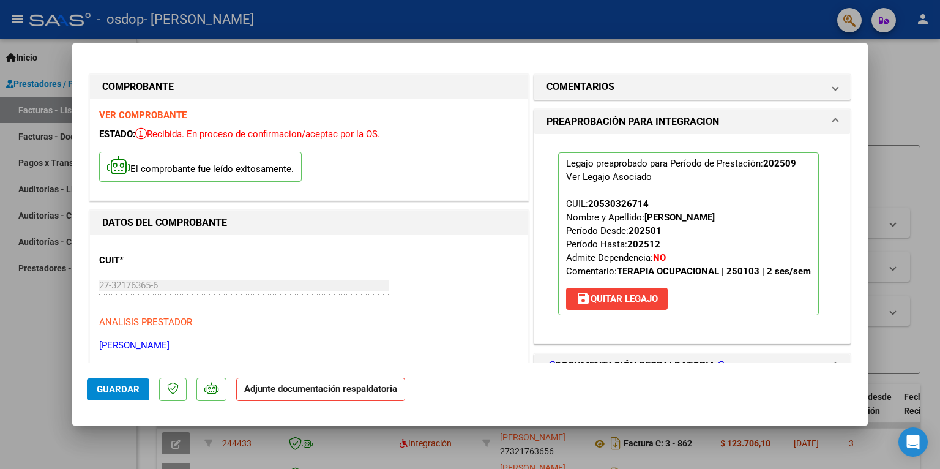
click at [176, 113] on strong "VER COMPROBANTE" at bounding box center [143, 115] width 88 height 11
click at [325, 392] on strong "Adjunte documentación respaldatoria" at bounding box center [320, 388] width 153 height 11
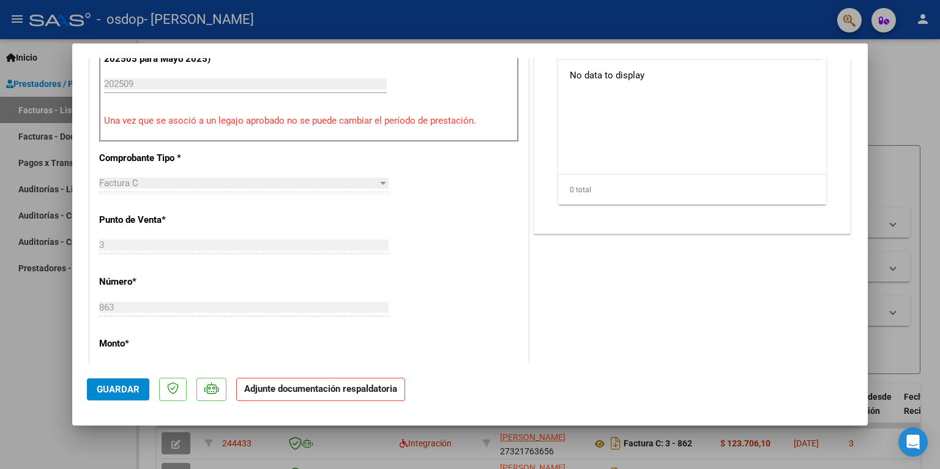
scroll to position [132, 0]
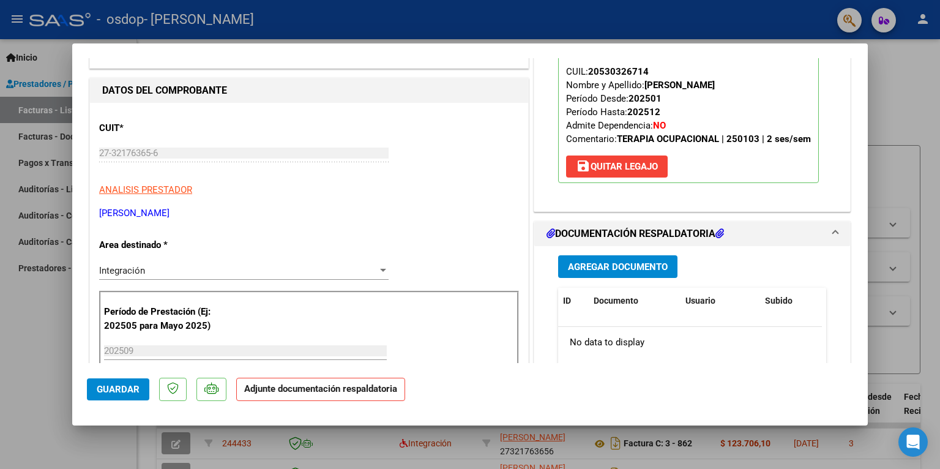
click at [585, 268] on span "Agregar Documento" at bounding box center [618, 266] width 100 height 11
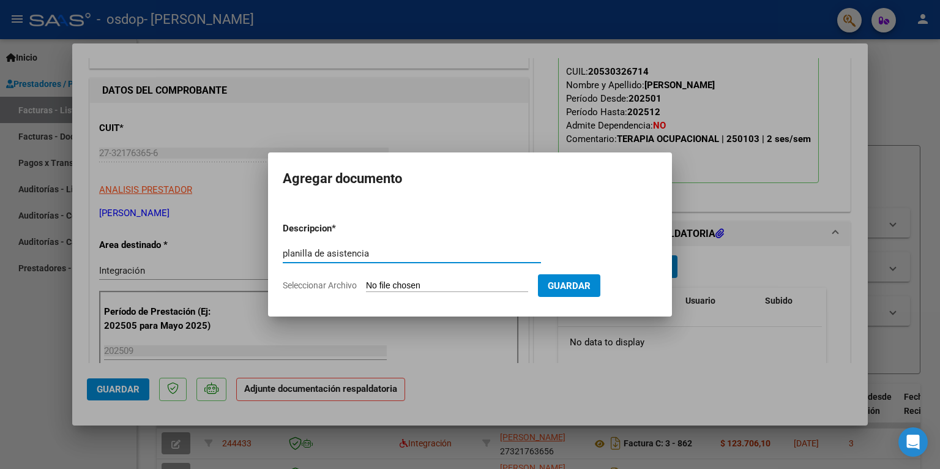
type input "planilla de asistencia"
click at [339, 285] on span "Seleccionar Archivo" at bounding box center [320, 285] width 74 height 10
click at [366, 285] on input "Seleccionar Archivo" at bounding box center [447, 286] width 162 height 12
type input "C:\fakepath\27321763656_011_00003_00000863.pdf"
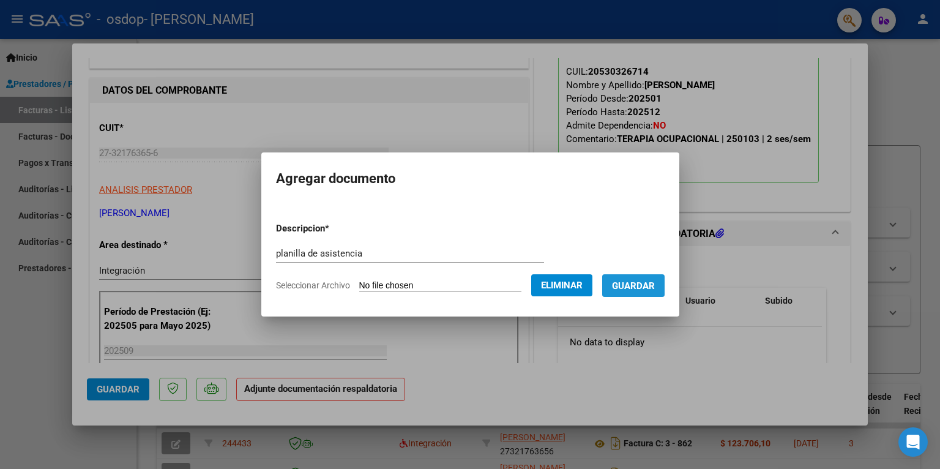
click at [653, 277] on button "Guardar" at bounding box center [633, 285] width 62 height 23
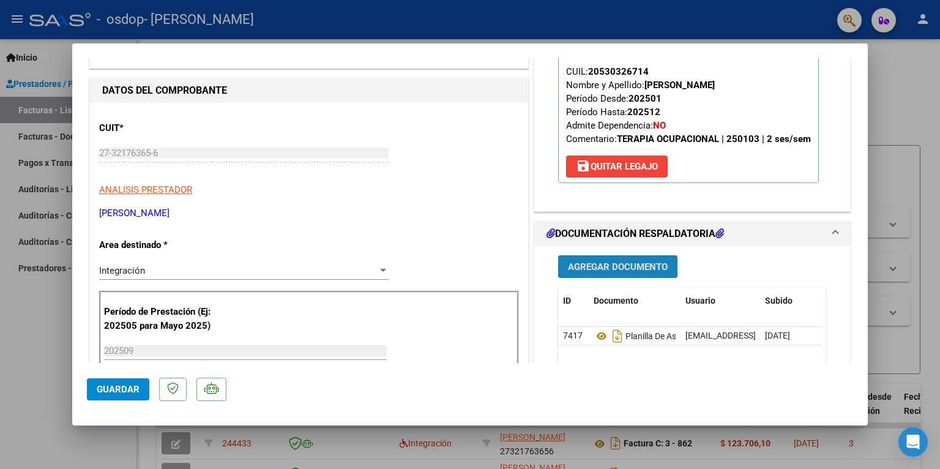
click at [615, 268] on span "Agregar Documento" at bounding box center [618, 266] width 100 height 11
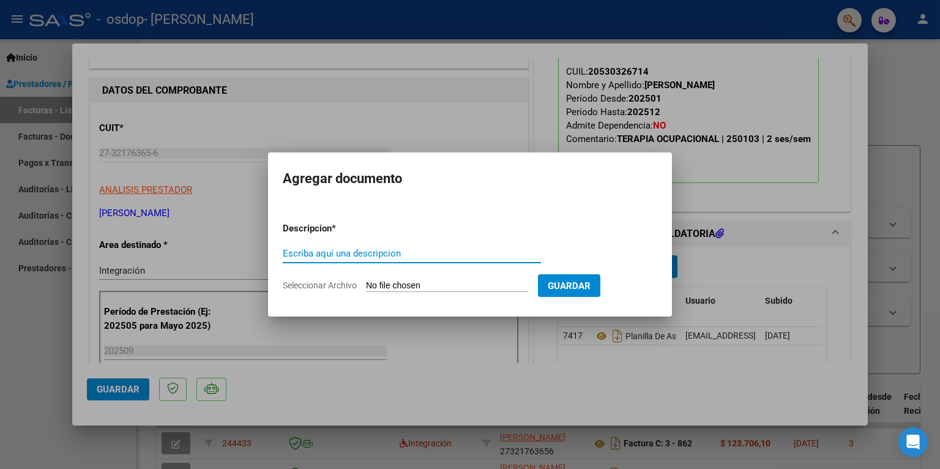
click at [218, 366] on div at bounding box center [470, 234] width 940 height 469
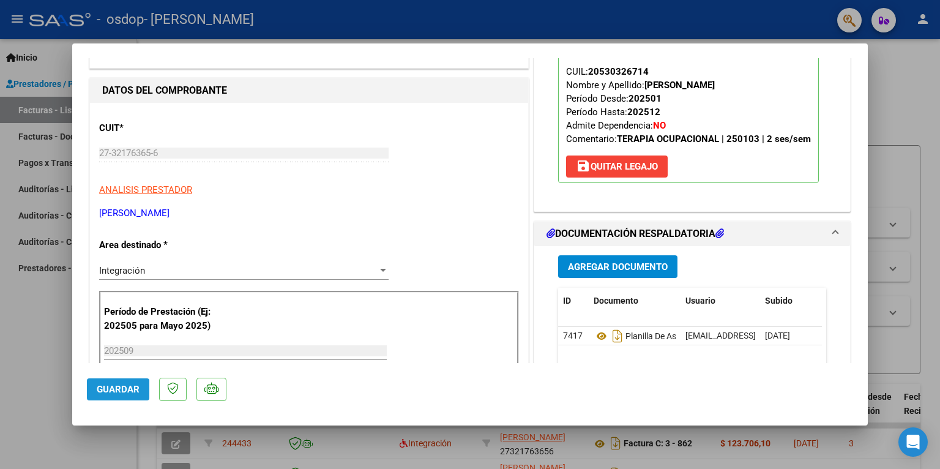
click at [108, 391] on span "Guardar" at bounding box center [118, 389] width 43 height 11
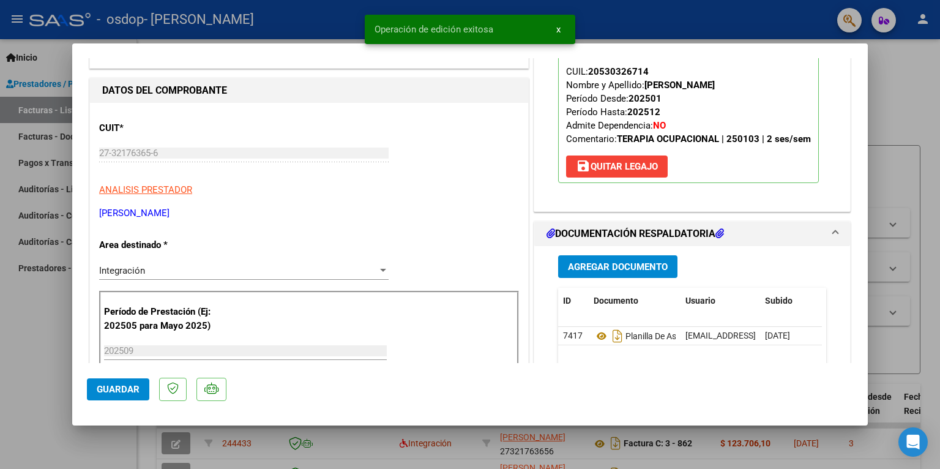
click at [894, 179] on div at bounding box center [470, 234] width 940 height 469
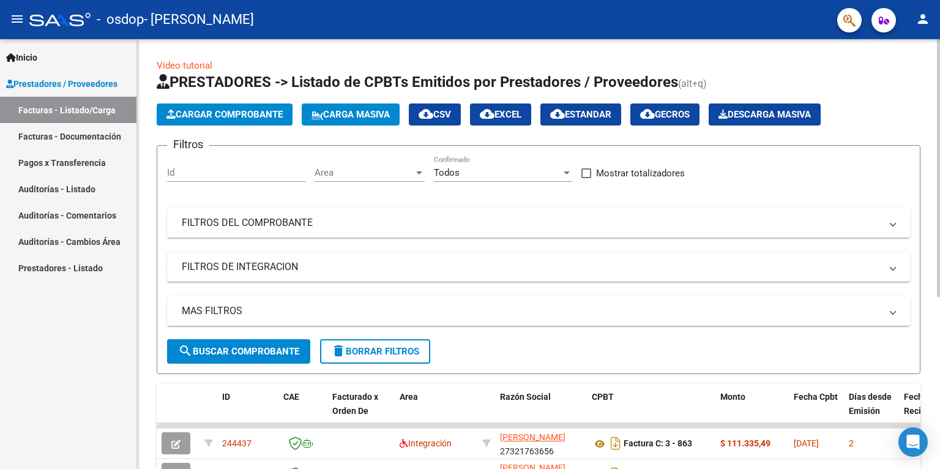
scroll to position [287, 0]
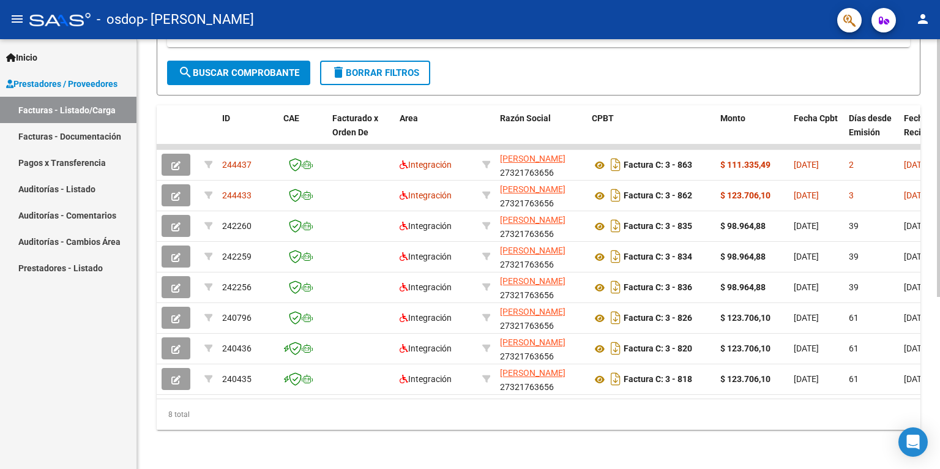
click at [940, 417] on div at bounding box center [938, 254] width 3 height 430
click at [936, 118] on div "Video tutorial PRESTADORES -> Listado de CPBTs Emitidos por Prestadores / Prove…" at bounding box center [538, 115] width 803 height 708
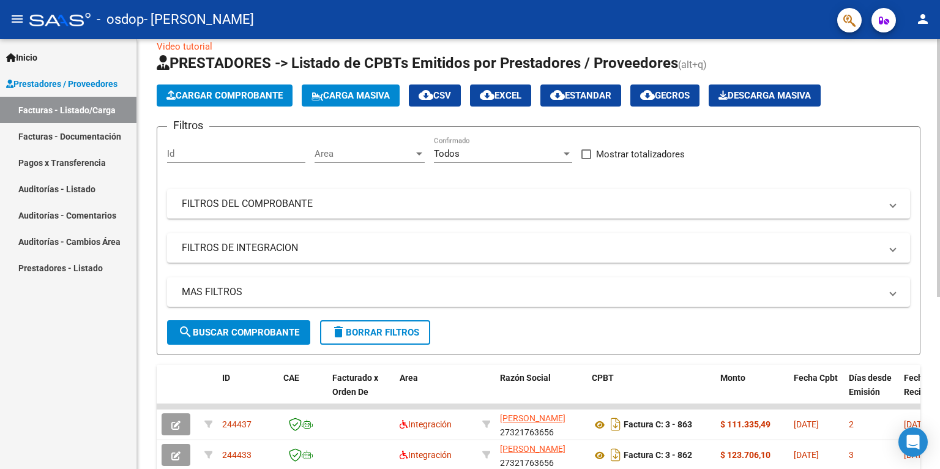
scroll to position [9, 0]
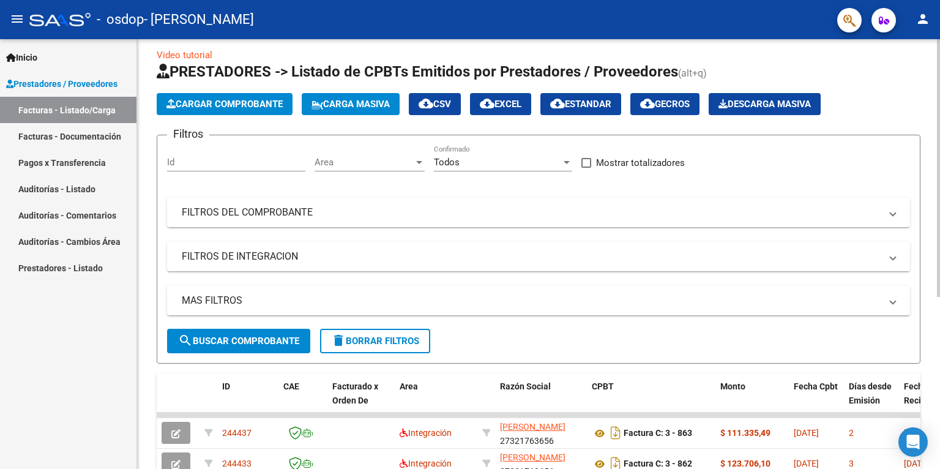
click at [922, 57] on div "Video tutorial PRESTADORES -> Listado de CPBTs Emitidos por Prestadores / Prove…" at bounding box center [540, 383] width 806 height 708
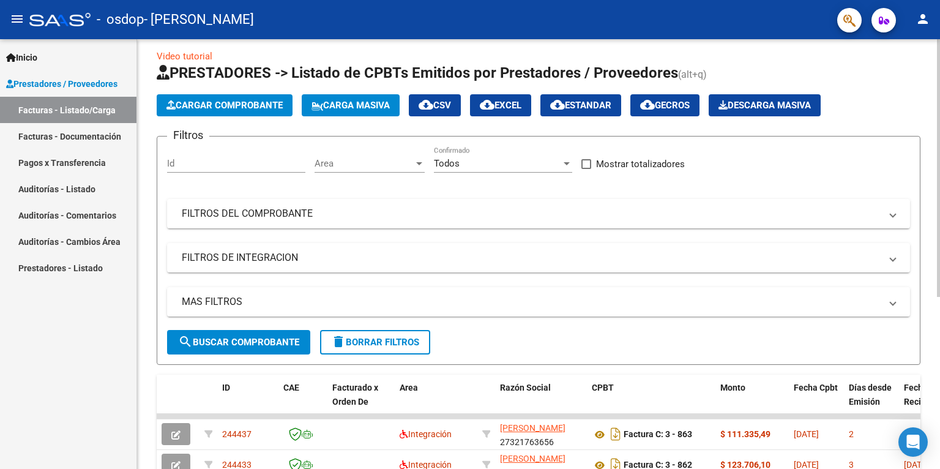
click at [197, 102] on span "Cargar Comprobante" at bounding box center [225, 105] width 116 height 11
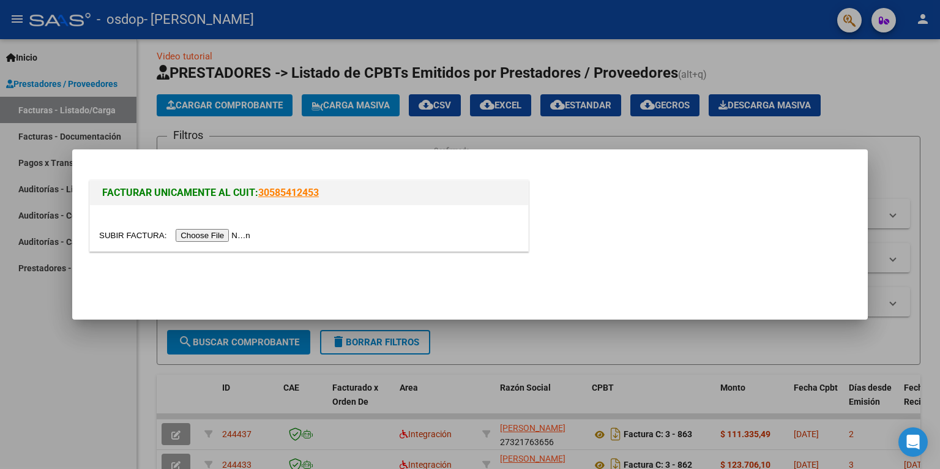
click at [198, 233] on input "file" at bounding box center [176, 235] width 155 height 13
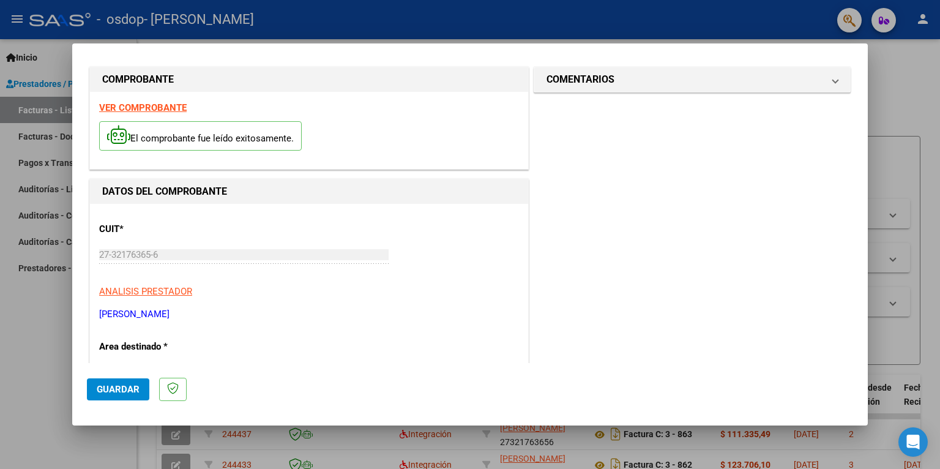
scroll to position [6, 0]
click at [138, 105] on strong "VER COMPROBANTE" at bounding box center [143, 108] width 88 height 11
click at [147, 106] on strong "VER COMPROBANTE" at bounding box center [143, 108] width 88 height 11
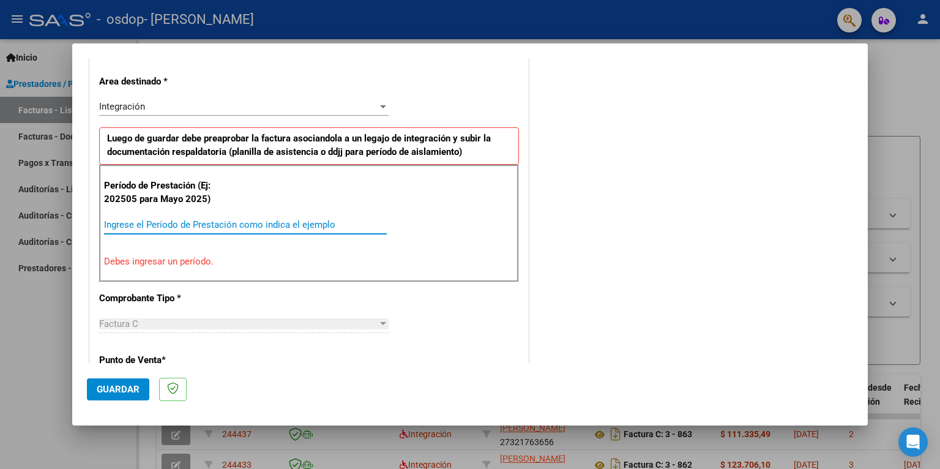
click at [122, 220] on input "Ingrese el Período de Prestación como indica el ejemplo" at bounding box center [245, 224] width 283 height 11
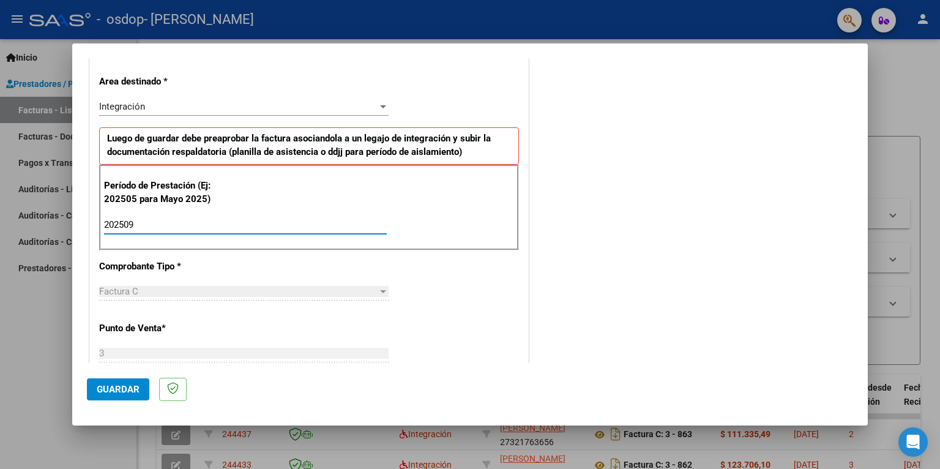
type input "202509"
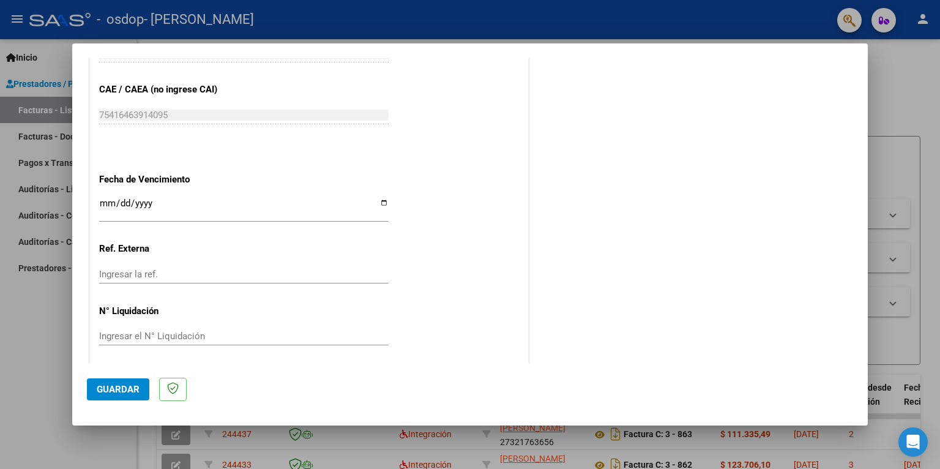
scroll to position [771, 0]
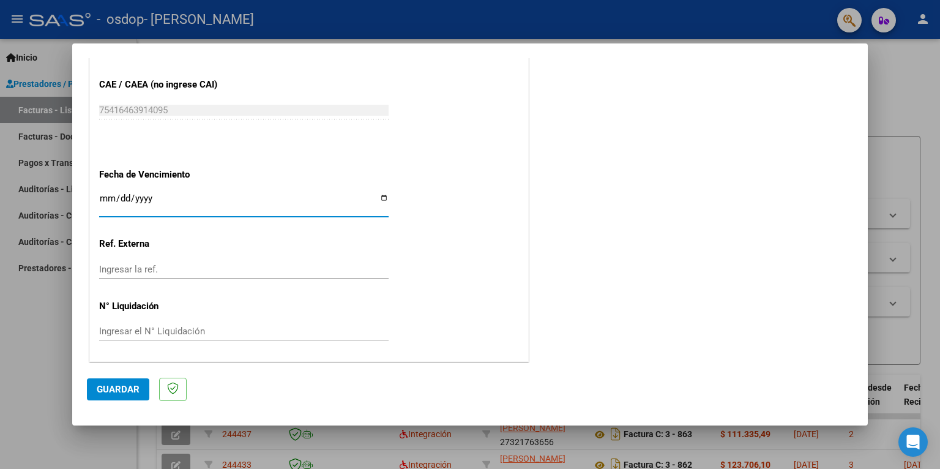
click at [383, 198] on input "Ingresar la fecha" at bounding box center [244, 203] width 290 height 20
type input "[DATE]"
click at [124, 381] on button "Guardar" at bounding box center [118, 389] width 62 height 22
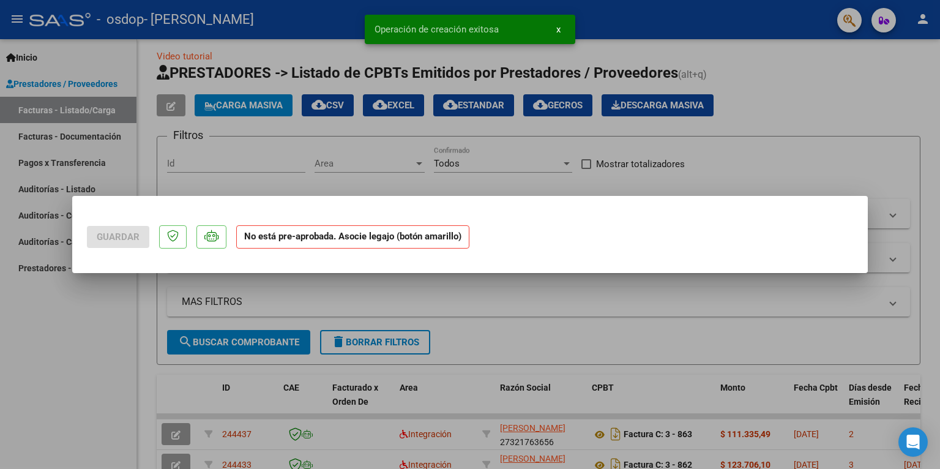
scroll to position [0, 0]
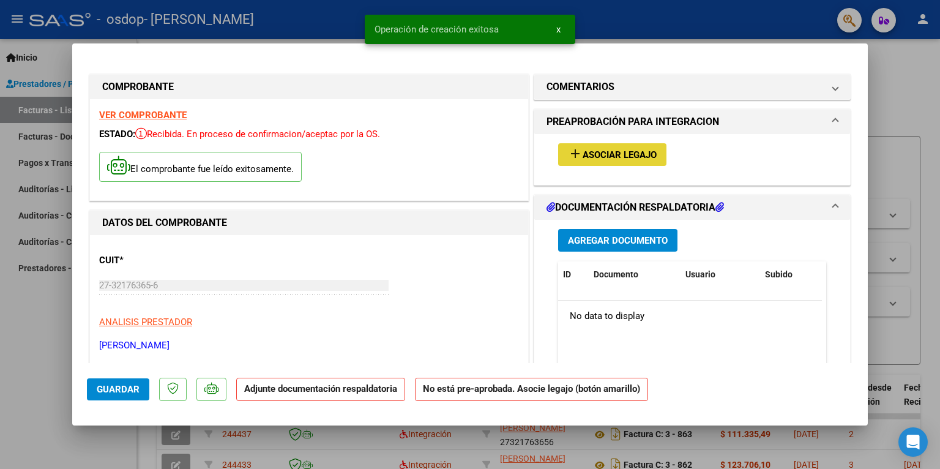
click at [633, 152] on span "Asociar Legajo" at bounding box center [620, 154] width 74 height 11
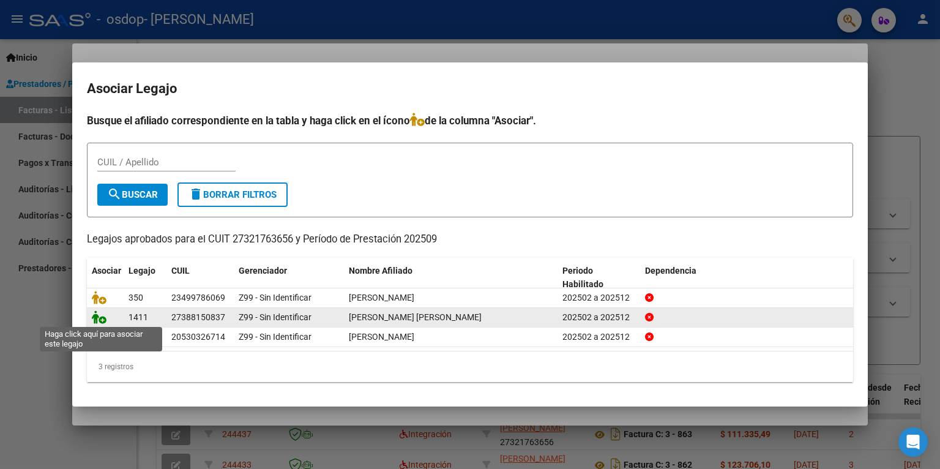
click at [102, 315] on icon at bounding box center [99, 316] width 15 height 13
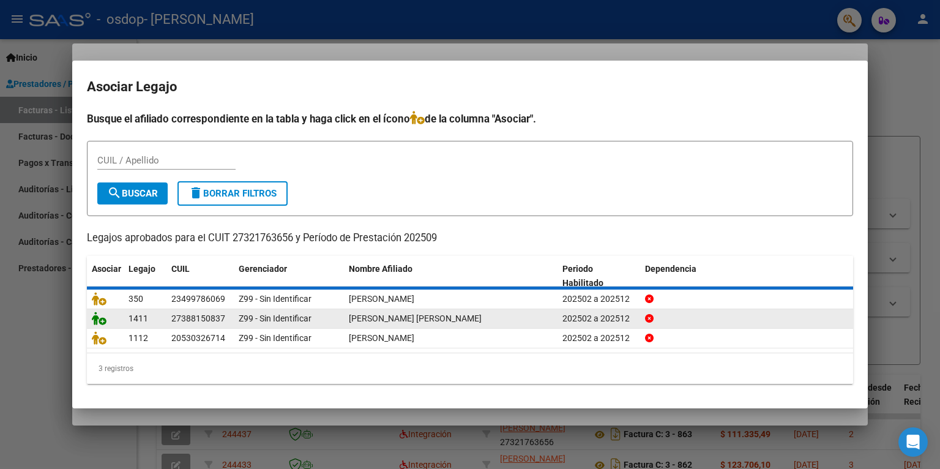
click at [101, 324] on icon at bounding box center [99, 318] width 15 height 13
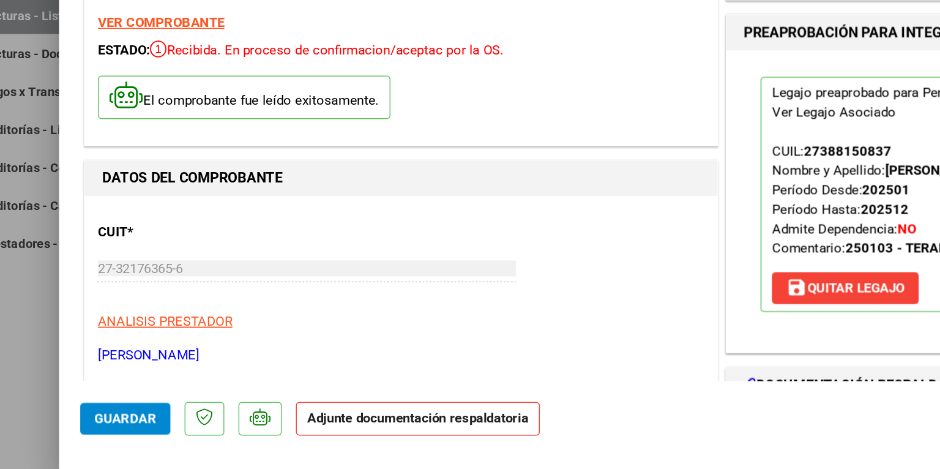
click at [371, 389] on strong "Adjunte documentación respaldatoria" at bounding box center [320, 388] width 153 height 11
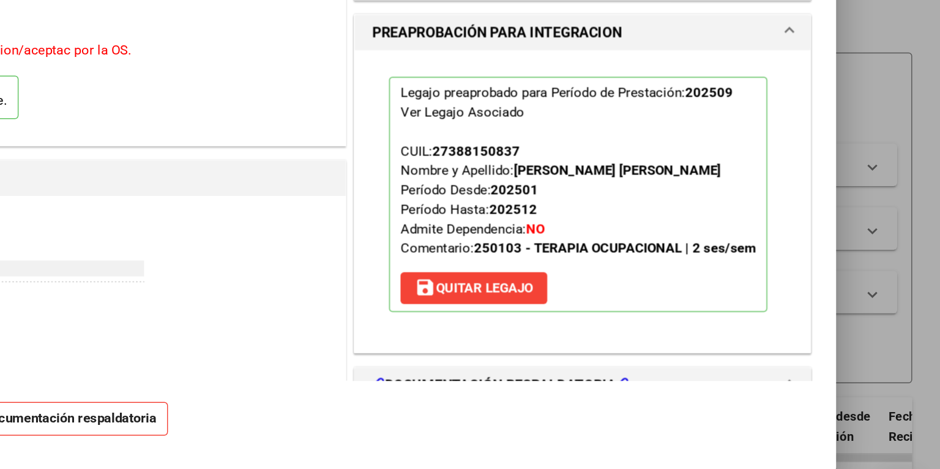
scroll to position [184, 0]
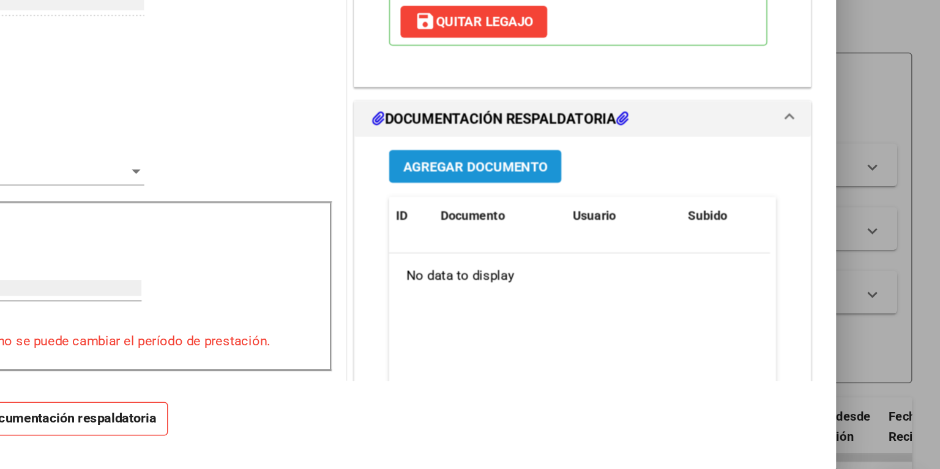
click at [644, 214] on span "Agregar Documento" at bounding box center [618, 214] width 100 height 11
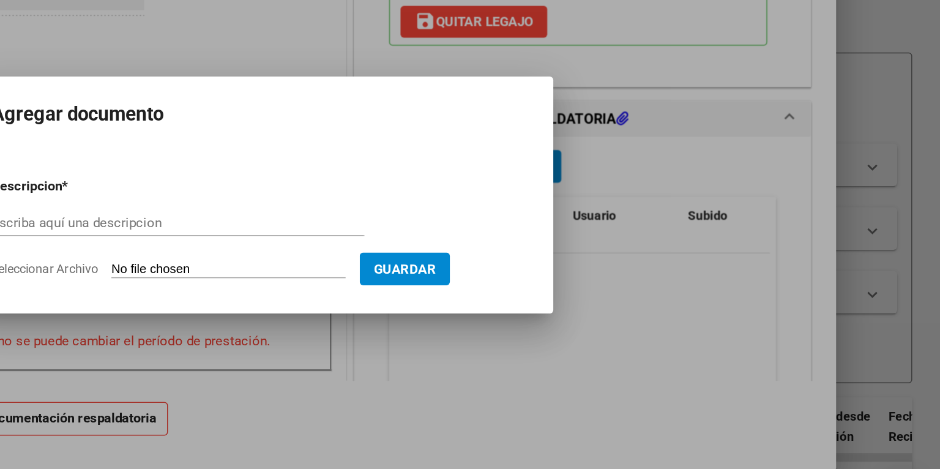
scroll to position [0, 0]
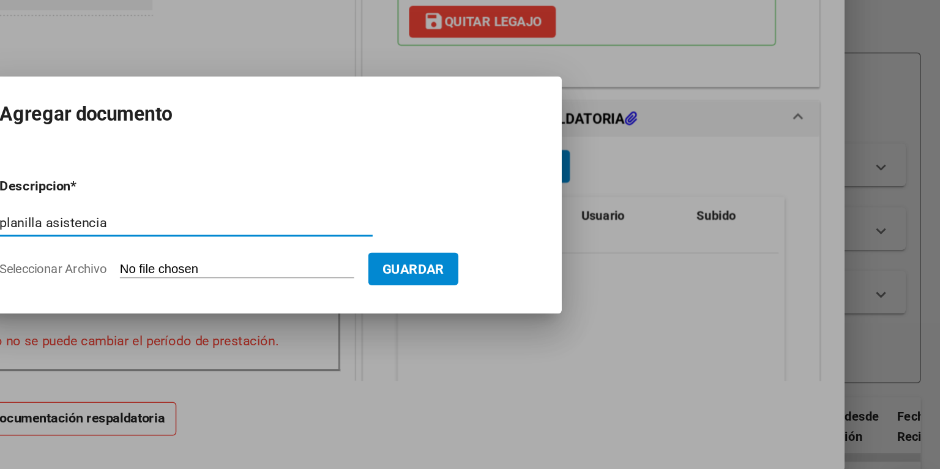
type input "planilla asistencia"
click at [427, 285] on input "Seleccionar Archivo" at bounding box center [447, 286] width 162 height 12
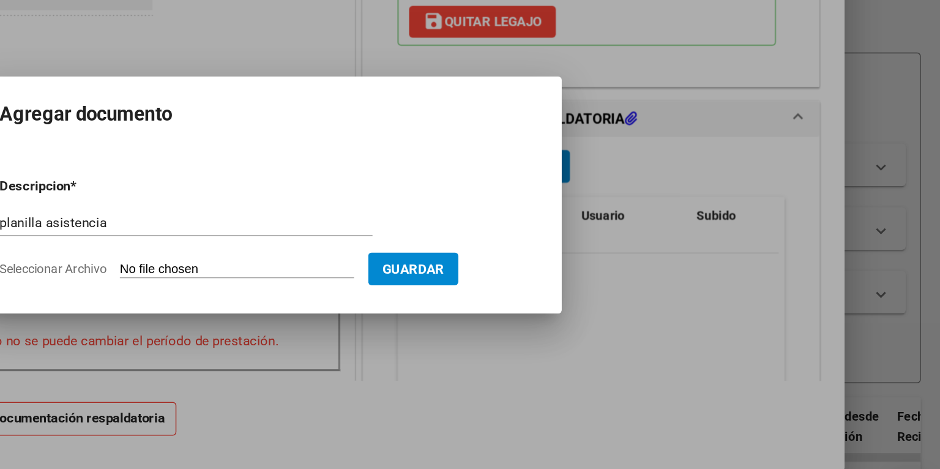
type input "C:\fakepath\planilla [PERSON_NAME] berbardiiii.pdf"
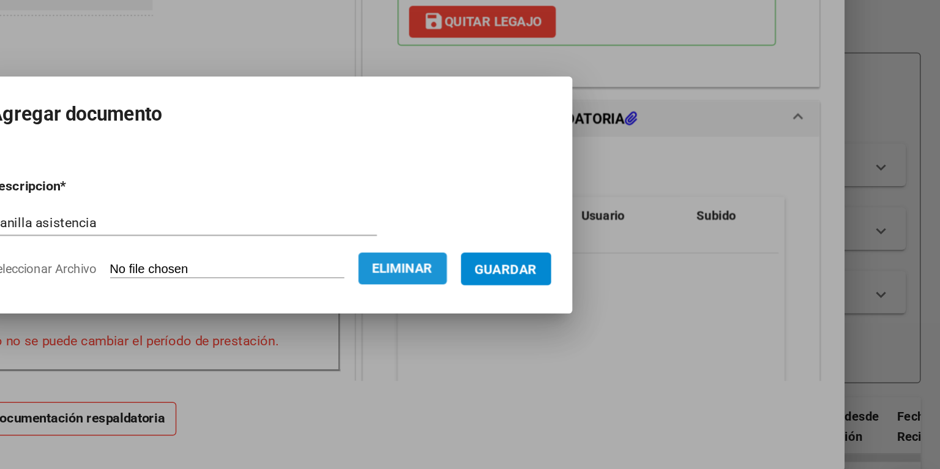
click at [568, 286] on span "Eliminar" at bounding box center [562, 285] width 42 height 11
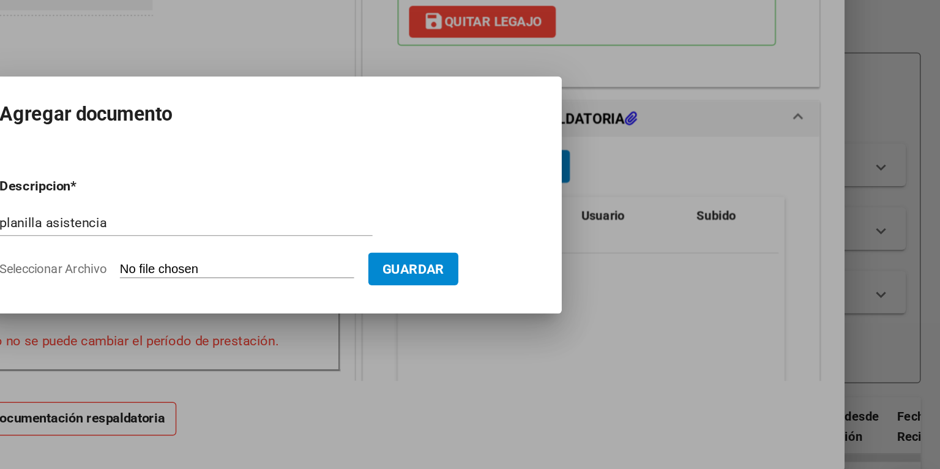
click at [528, 285] on input "Seleccionar Archivo" at bounding box center [447, 286] width 162 height 12
type input "C:\fakepath\belu plani sep.pdf"
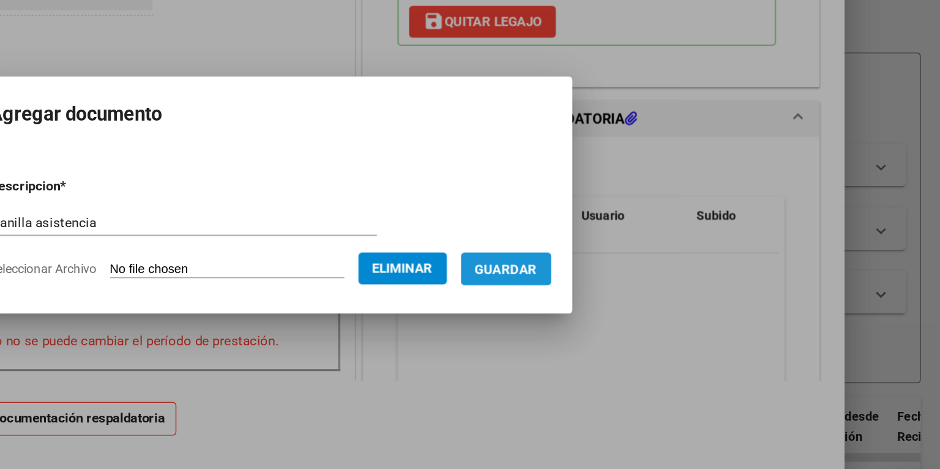
click at [653, 289] on span "Guardar" at bounding box center [633, 285] width 43 height 11
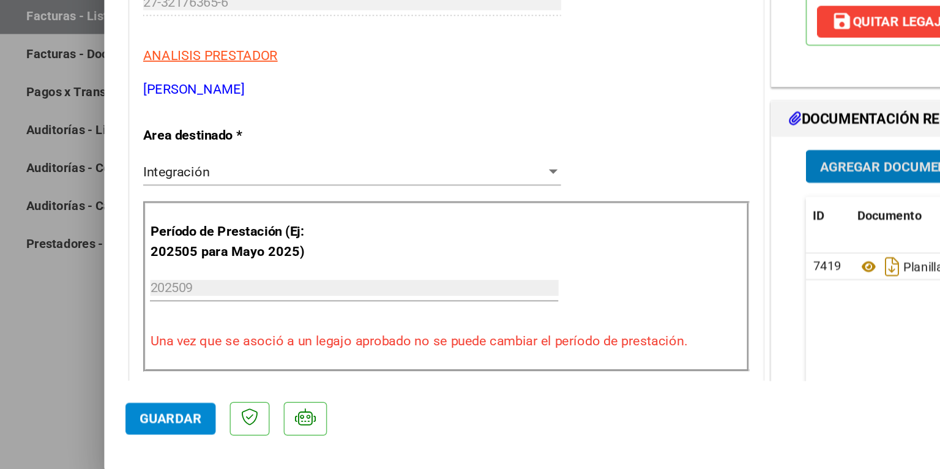
click at [116, 392] on span "Guardar" at bounding box center [118, 389] width 43 height 11
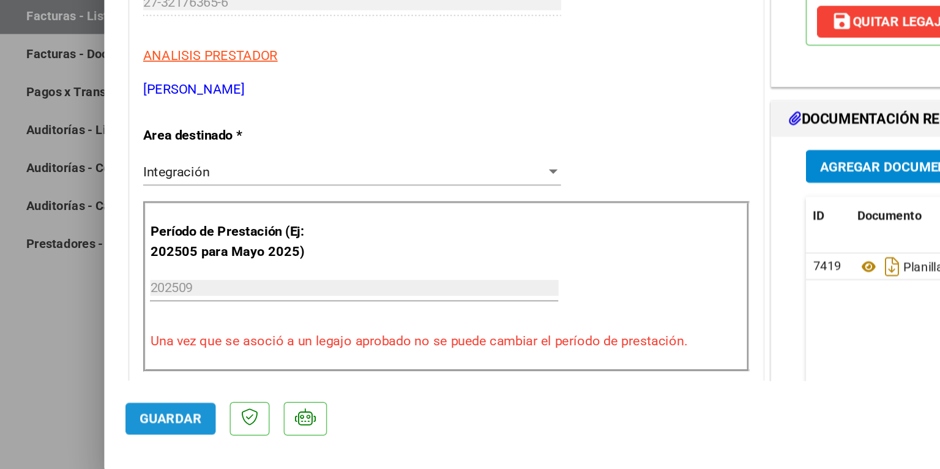
click at [109, 392] on span "Guardar" at bounding box center [118, 389] width 43 height 11
click at [651, 162] on div "COMENTARIOS Comentarios del Prestador / Gerenciador: PREAPROBACIÓN PARA INTEGRA…" at bounding box center [692, 428] width 322 height 1083
drag, startPoint x: 269, startPoint y: 146, endPoint x: 247, endPoint y: 386, distance: 241.7
click at [247, 386] on mat-dialog-container "COMPROBANTE VER COMPROBANTE ESTADO: Recibida. En proceso de confirmacion/acepta…" at bounding box center [470, 234] width 796 height 382
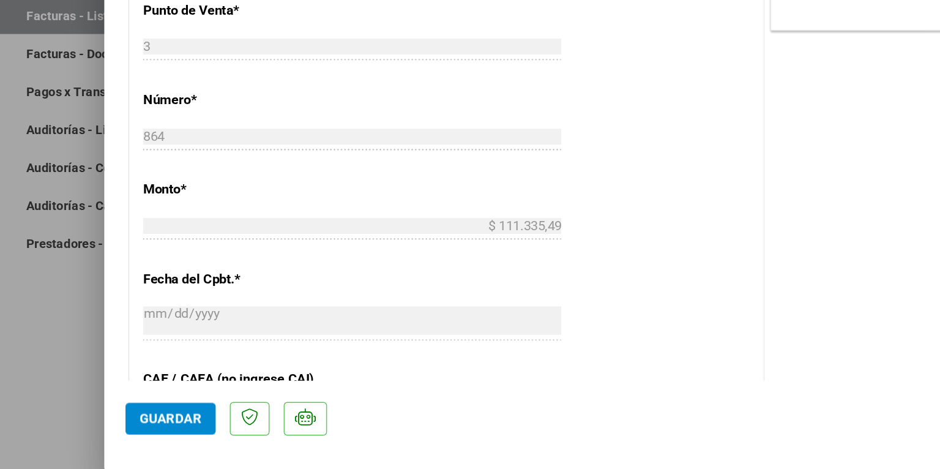
click at [651, 152] on div "COMENTARIOS Comentarios del Prestador / Gerenciador: PREAPROBACIÓN PARA INTEGRA…" at bounding box center [692, 100] width 322 height 1083
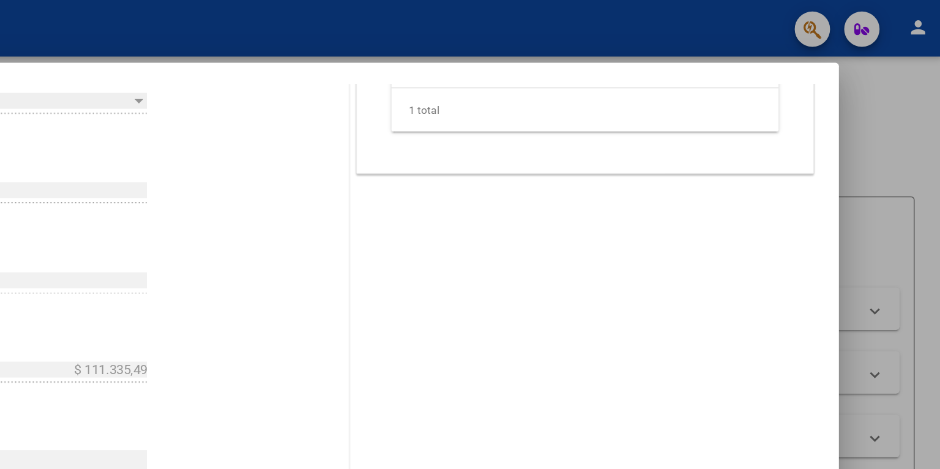
scroll to position [0, 0]
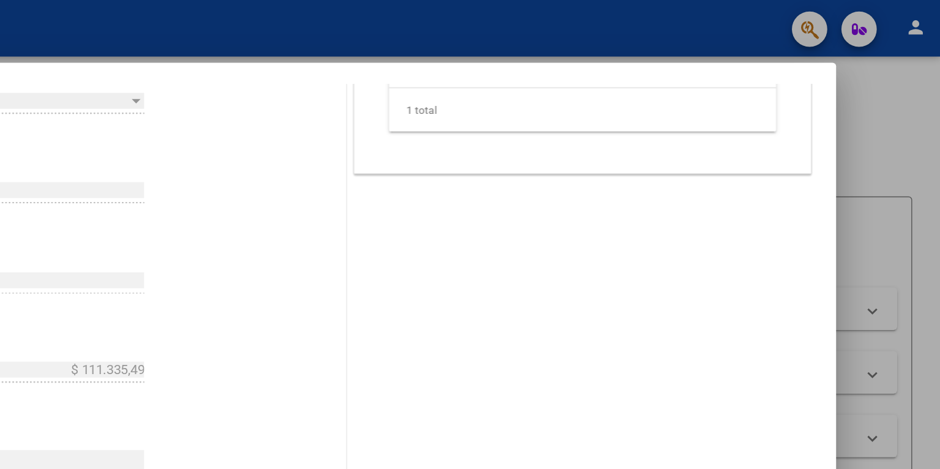
click at [937, 105] on div at bounding box center [470, 234] width 940 height 469
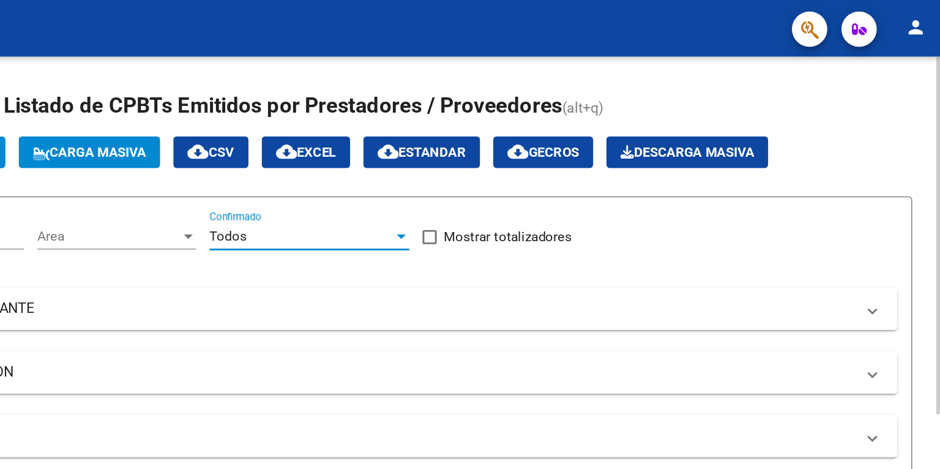
click at [468, 159] on div "Todos" at bounding box center [497, 163] width 127 height 11
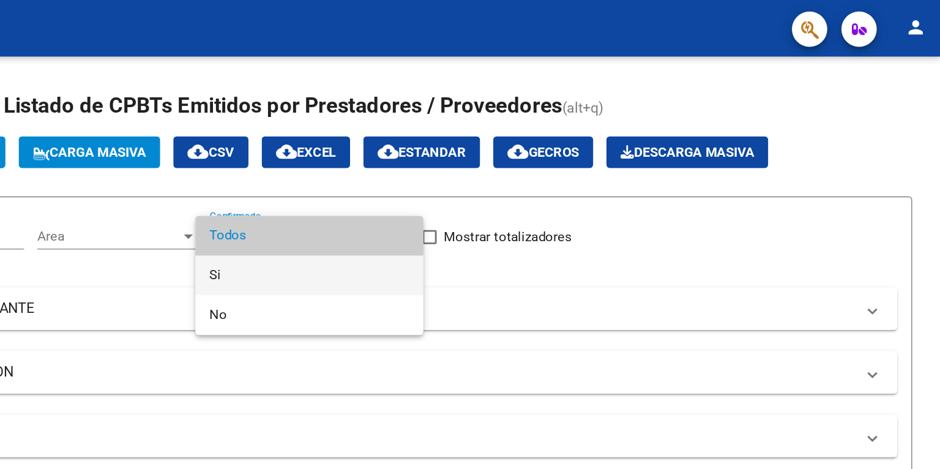
click at [451, 188] on span "Si" at bounding box center [503, 191] width 138 height 28
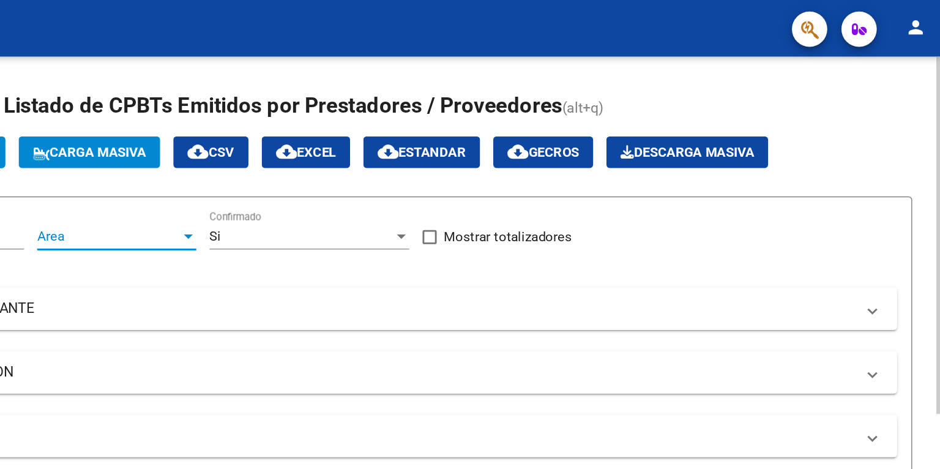
click at [366, 165] on span "Area" at bounding box center [364, 163] width 99 height 11
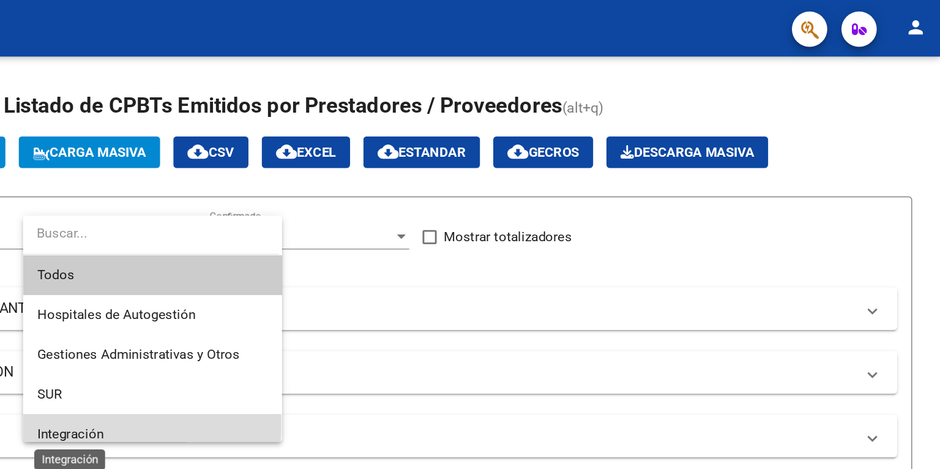
click at [343, 295] on span "Integración" at bounding box center [338, 300] width 46 height 11
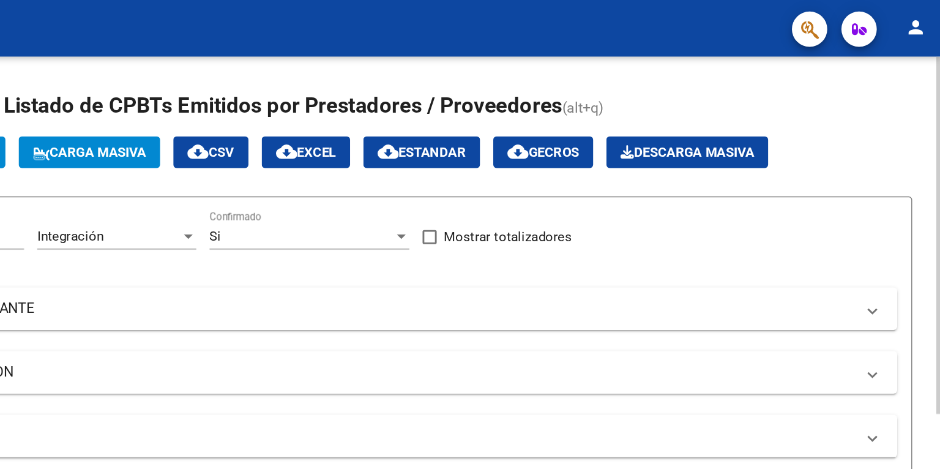
click at [876, 191] on div "Filtros Id Integración Area Si Confirmado Mostrar totalizadores FILTROS DEL COM…" at bounding box center [538, 238] width 743 height 184
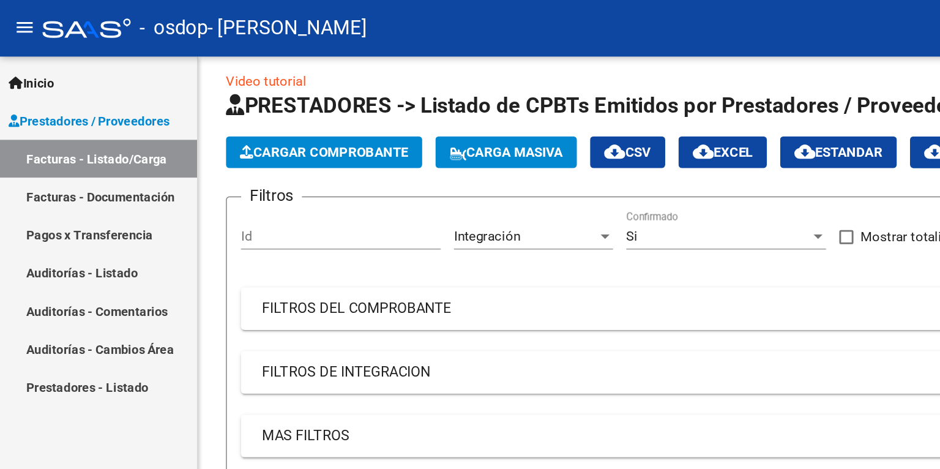
click at [255, 256] on mat-panel-title "FILTROS DE INTEGRACION" at bounding box center [531, 257] width 699 height 13
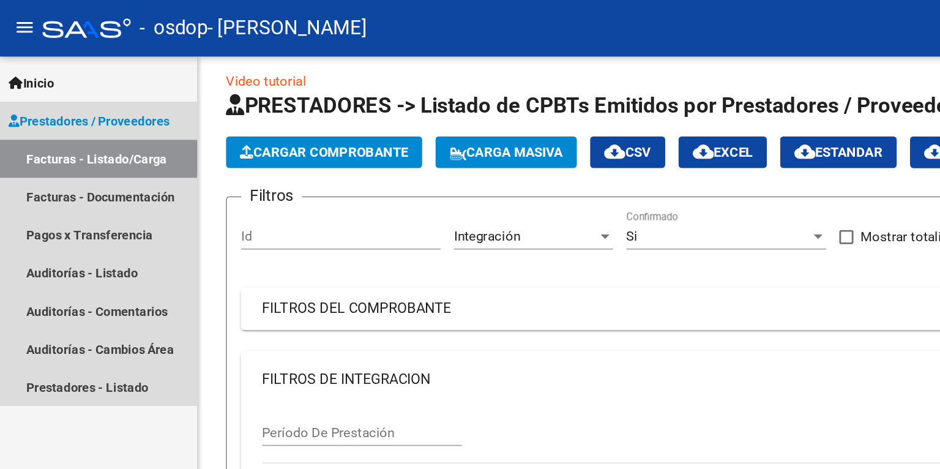
click at [68, 110] on link "Facturas - Listado/Carga" at bounding box center [68, 110] width 137 height 26
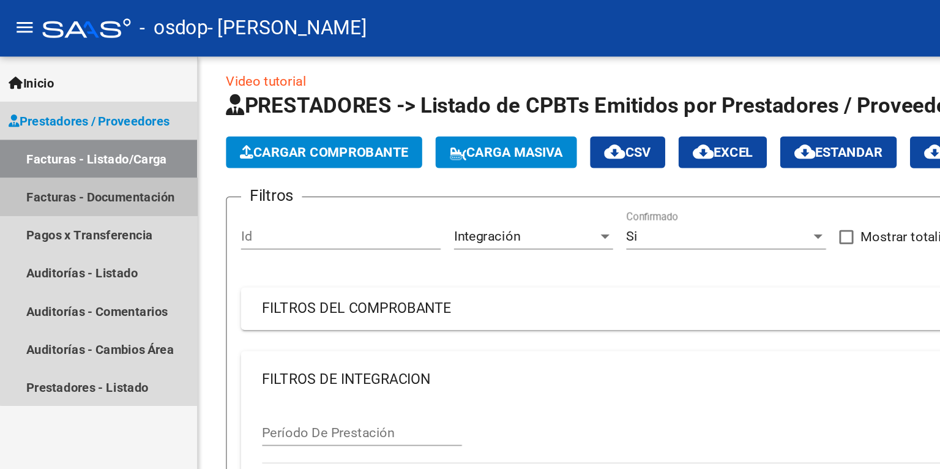
click at [75, 138] on link "Facturas - Documentación" at bounding box center [68, 136] width 137 height 26
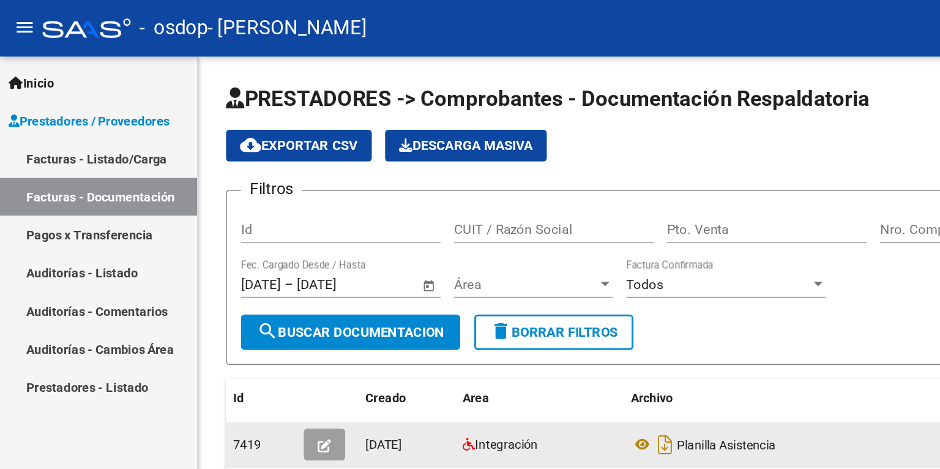
click at [651, 304] on div "Planilla Asistencia" at bounding box center [554, 308] width 234 height 20
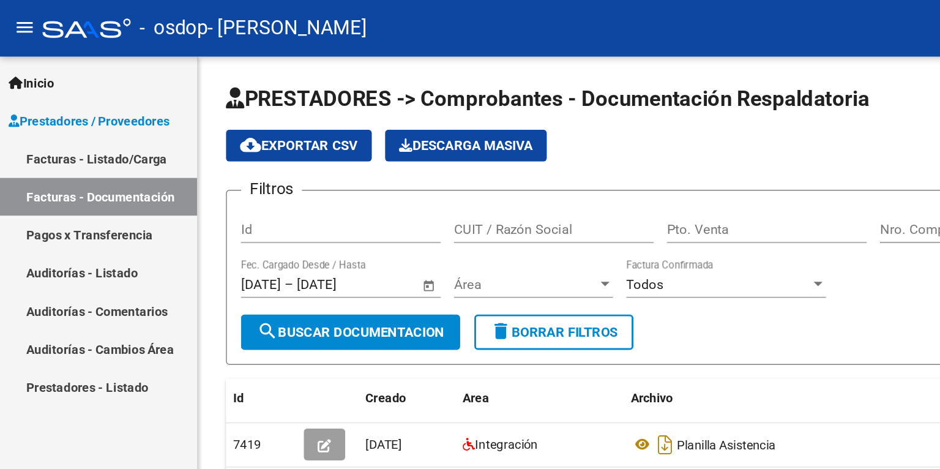
click at [69, 164] on link "Pagos x Transferencia" at bounding box center [68, 162] width 137 height 26
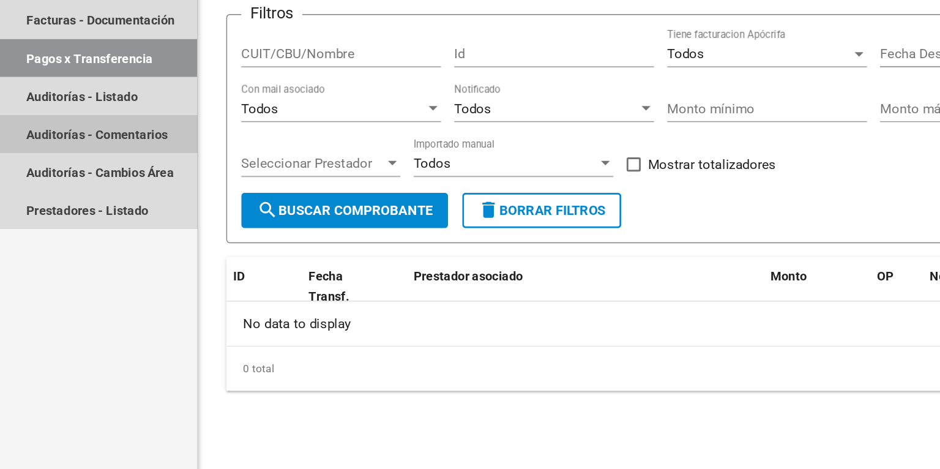
click at [51, 226] on link "Auditorías - Comentarios" at bounding box center [68, 215] width 137 height 26
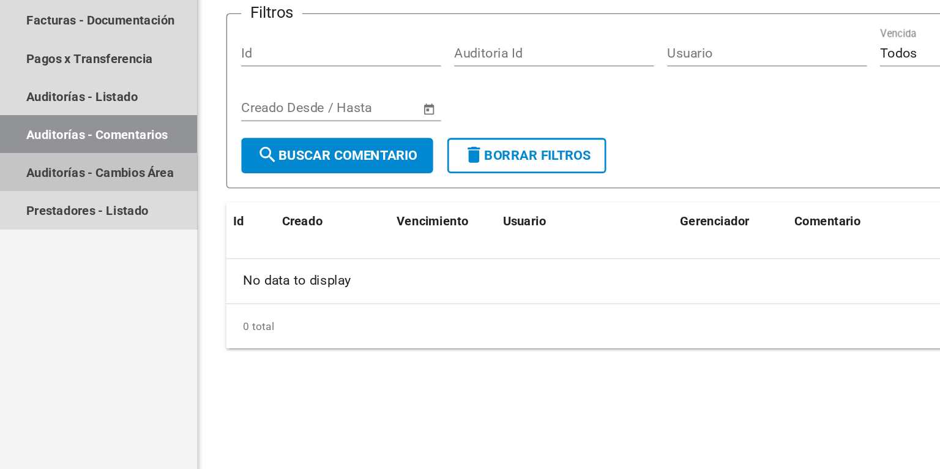
click at [54, 246] on link "Auditorías - Cambios Área" at bounding box center [68, 241] width 137 height 26
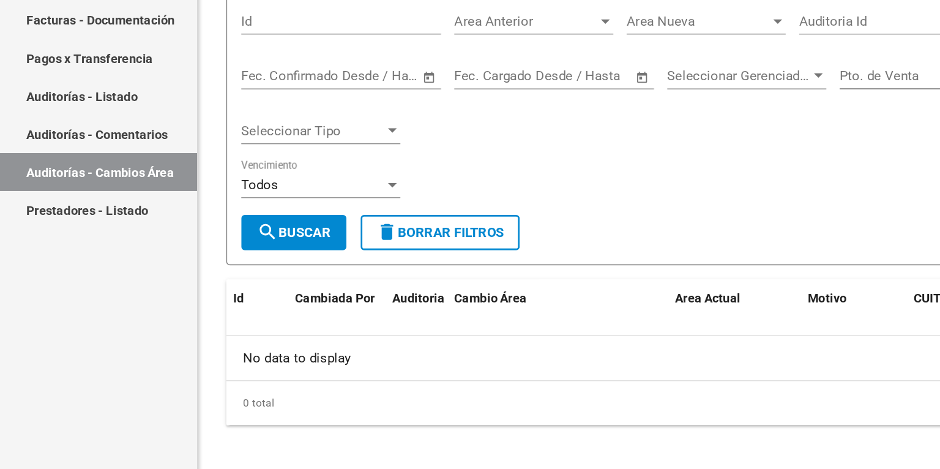
drag, startPoint x: 651, startPoint y: 246, endPoint x: 648, endPoint y: 229, distance: 17.3
click at [648, 237] on div "Todos Vencimiento" at bounding box center [538, 252] width 743 height 38
click at [651, 183] on div "Pto. de Venta" at bounding box center [651, 177] width 138 height 38
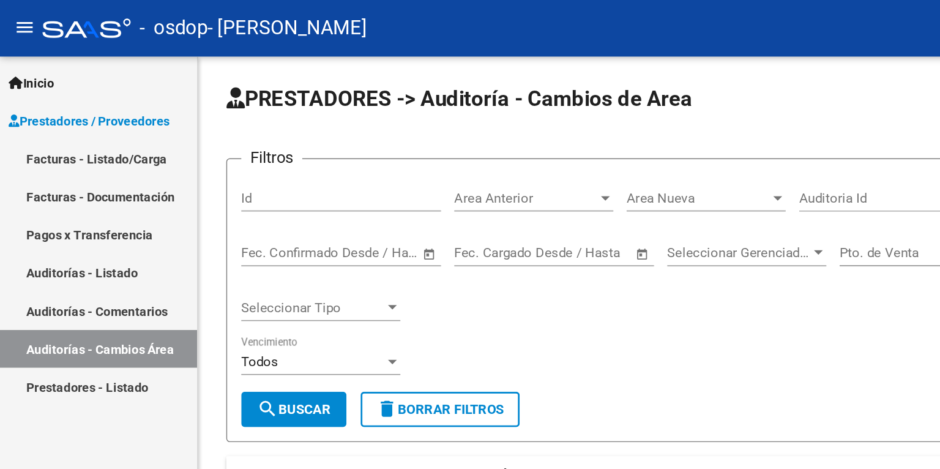
click at [69, 262] on link "Prestadores - Listado" at bounding box center [68, 268] width 137 height 26
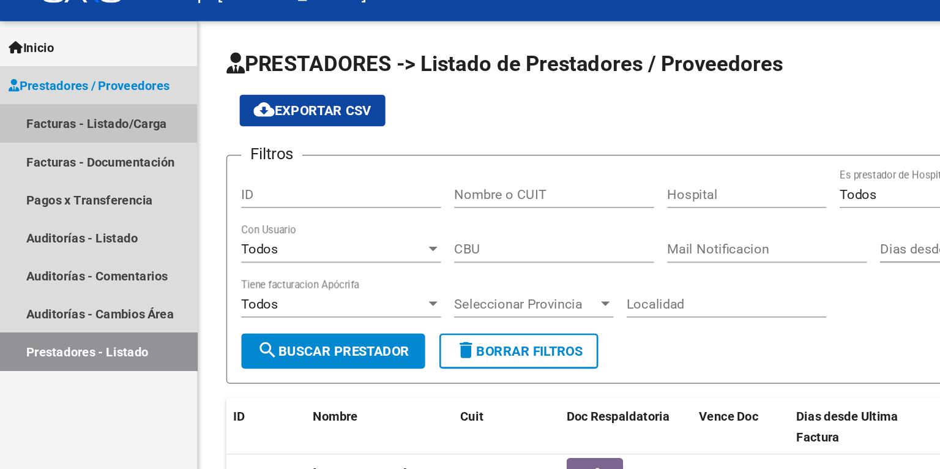
click at [77, 110] on link "Facturas - Listado/Carga" at bounding box center [68, 110] width 137 height 26
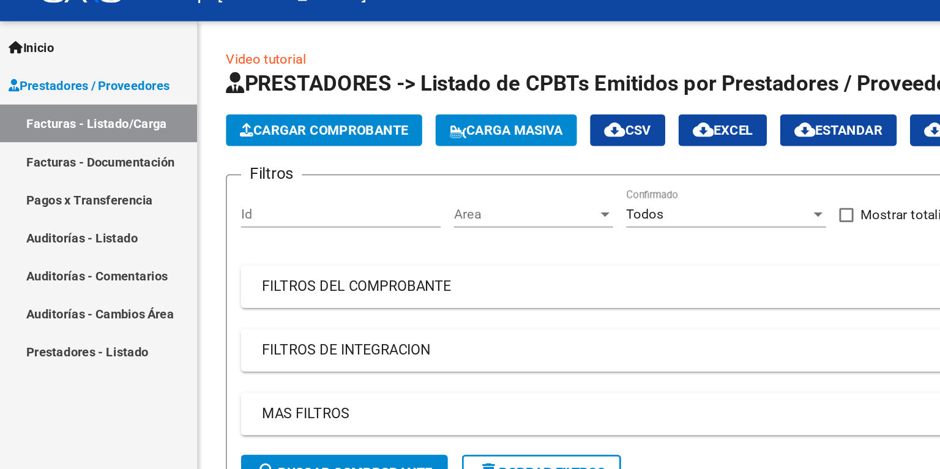
click at [489, 220] on mat-panel-title "FILTROS DEL COMPROBANTE" at bounding box center [531, 222] width 699 height 13
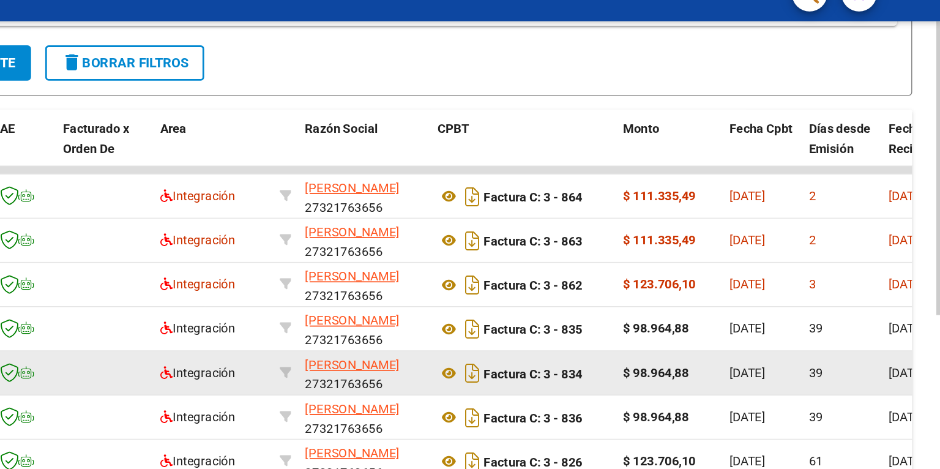
click at [912, 277] on span "[DATE]" at bounding box center [916, 282] width 25 height 10
click at [912, 279] on span "[DATE]" at bounding box center [916, 282] width 25 height 10
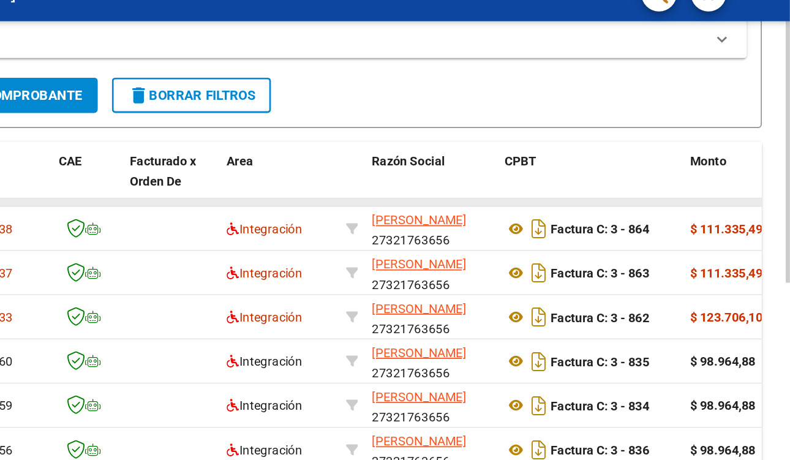
scroll to position [555, 0]
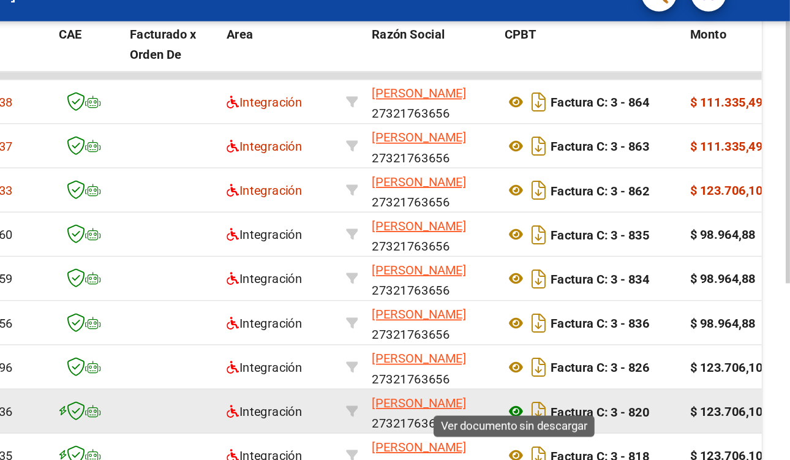
click at [599, 302] on icon at bounding box center [600, 309] width 16 height 15
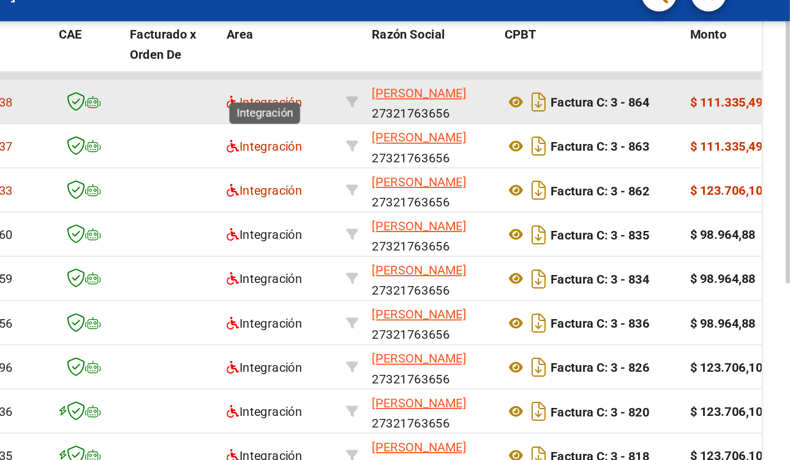
click at [429, 90] on span "Integración" at bounding box center [426, 95] width 52 height 10
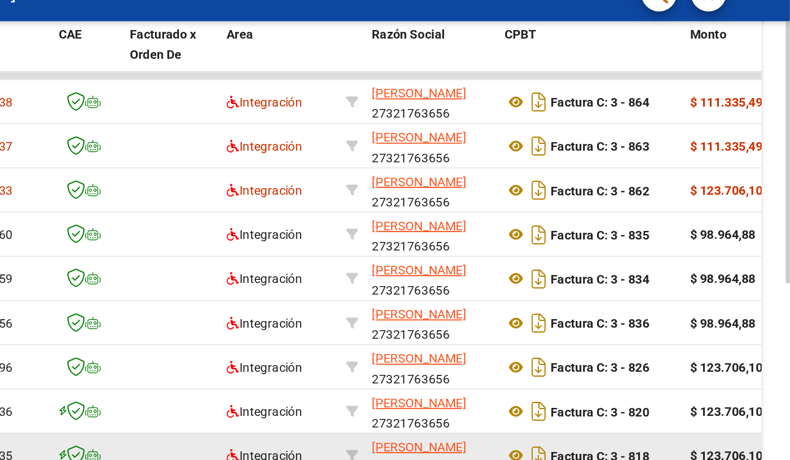
scroll to position [15, 0]
drag, startPoint x: 571, startPoint y: 303, endPoint x: 445, endPoint y: 316, distance: 126.8
click at [445, 316] on datatable-scroller "244438 Integración [PERSON_NAME] 27321763656 Factura C: 3 - 864 $ 111.335,49 [D…" at bounding box center [464, 230] width 614 height 312
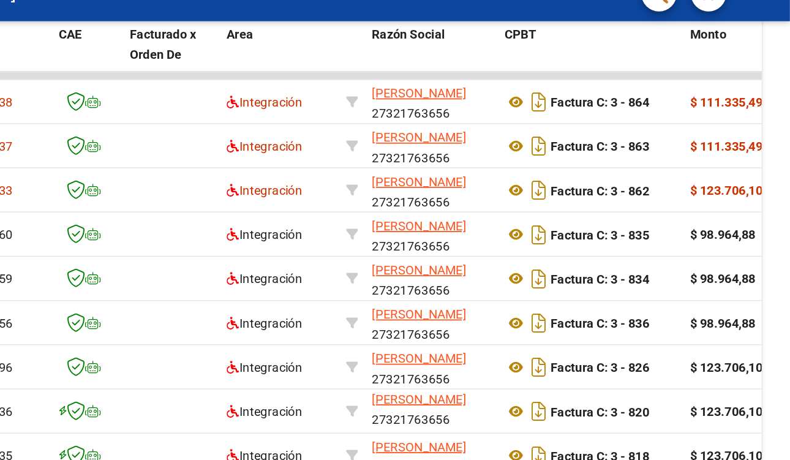
drag, startPoint x: 262, startPoint y: 32, endPoint x: 432, endPoint y: 29, distance: 170.2
click at [432, 29] on div "- osdop - [PERSON_NAME]" at bounding box center [353, 19] width 648 height 27
